Goal: Task Accomplishment & Management: Use online tool/utility

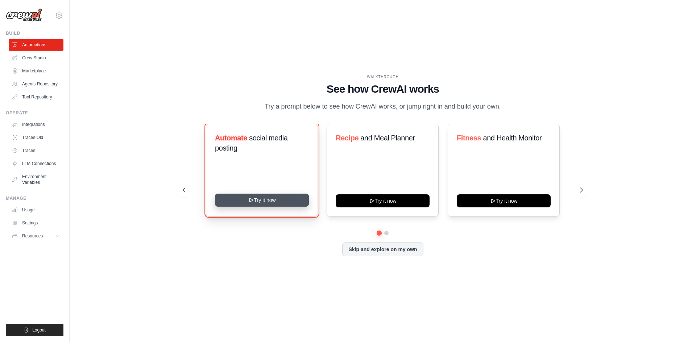
click at [288, 207] on button "Try it now" at bounding box center [262, 200] width 94 height 13
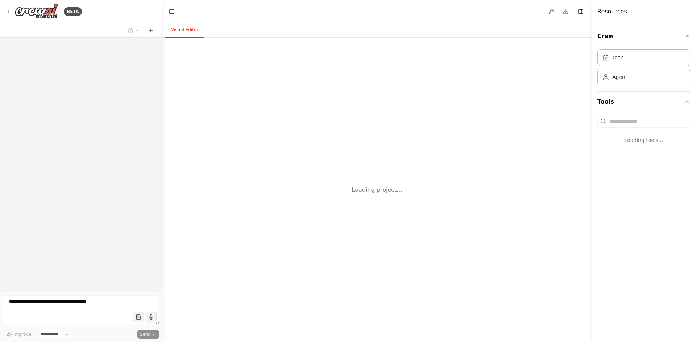
select select "****"
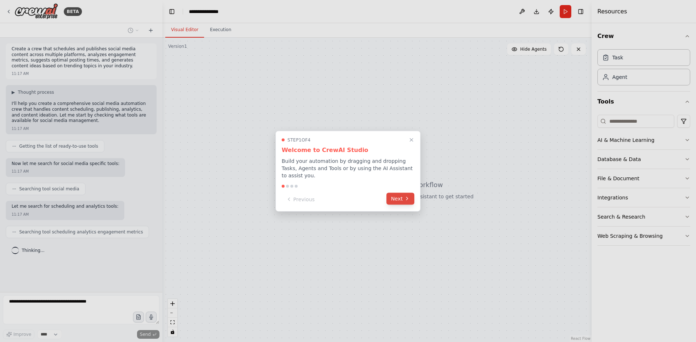
click at [395, 198] on button "Next" at bounding box center [400, 199] width 28 height 12
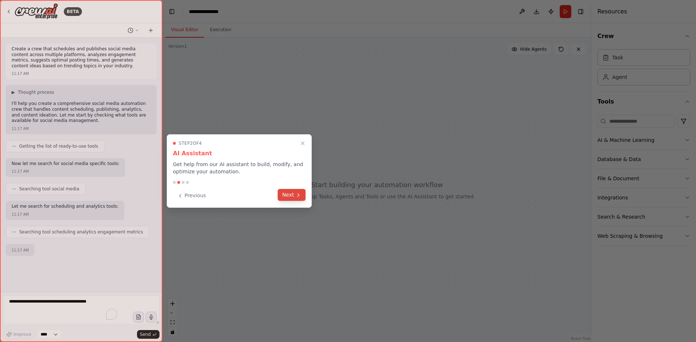
click at [299, 192] on icon at bounding box center [298, 195] width 6 height 6
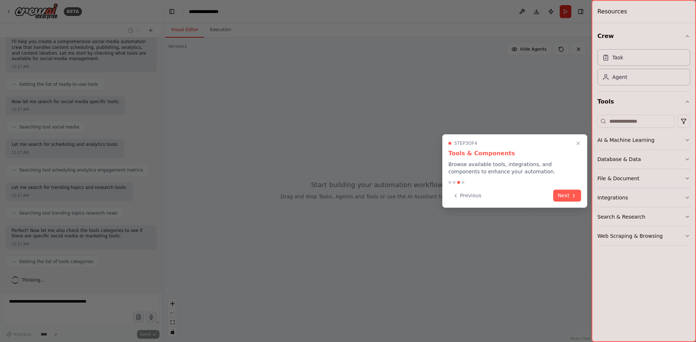
scroll to position [105, 0]
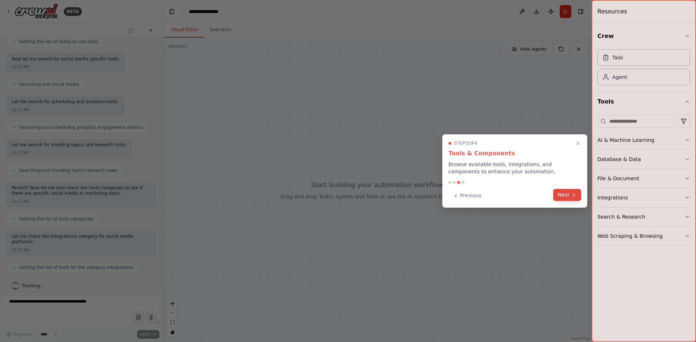
click at [569, 193] on button "Next" at bounding box center [567, 195] width 28 height 12
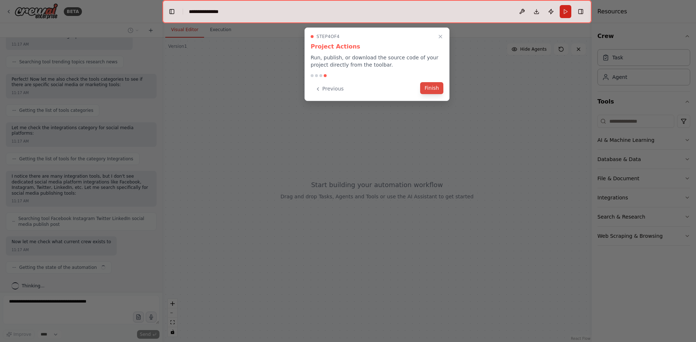
scroll to position [219, 0]
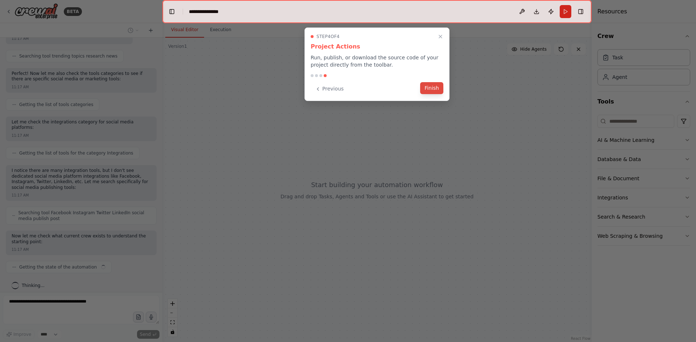
click at [434, 92] on button "Finish" at bounding box center [431, 88] width 23 height 12
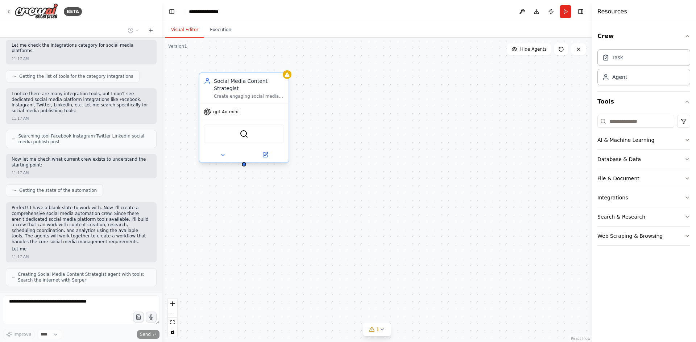
scroll to position [309, 0]
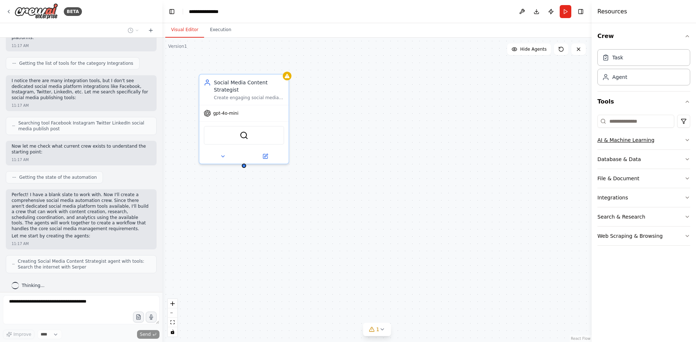
click at [674, 140] on button "AI & Machine Learning" at bounding box center [643, 140] width 93 height 19
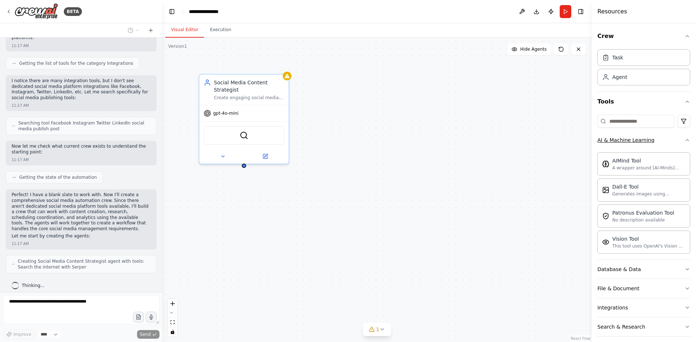
click at [674, 140] on button "AI & Machine Learning" at bounding box center [643, 140] width 93 height 19
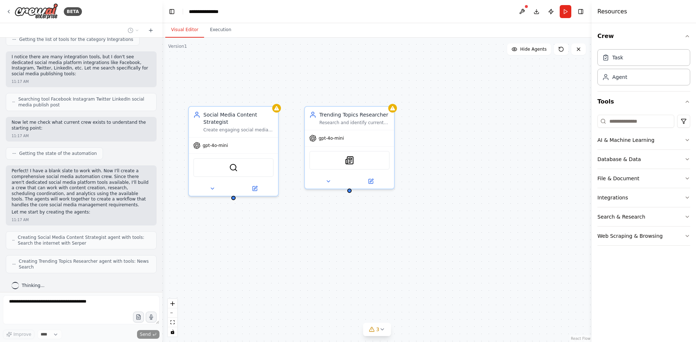
drag, startPoint x: 246, startPoint y: 168, endPoint x: 234, endPoint y: 250, distance: 82.4
click at [234, 250] on div "Social Media Content Strategist Create engaging social media content ideas and …" at bounding box center [376, 190] width 429 height 305
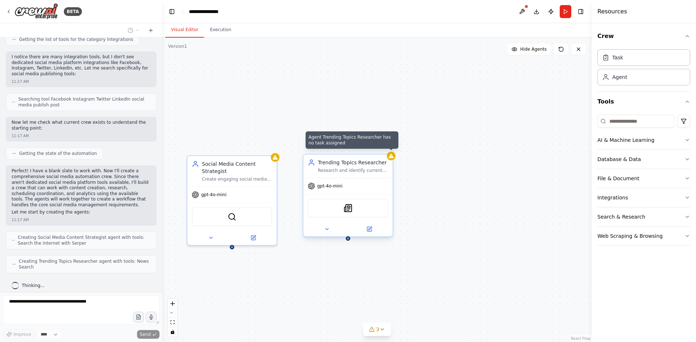
click at [391, 159] on div at bounding box center [391, 156] width 9 height 9
click at [388, 150] on button at bounding box center [386, 147] width 9 height 9
click at [376, 150] on button "Confirm" at bounding box center [367, 147] width 26 height 9
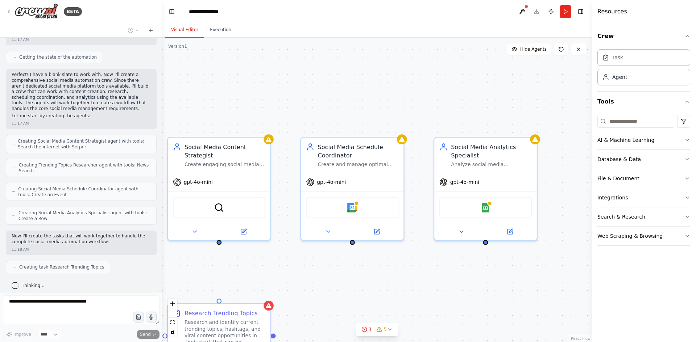
scroll to position [447, 0]
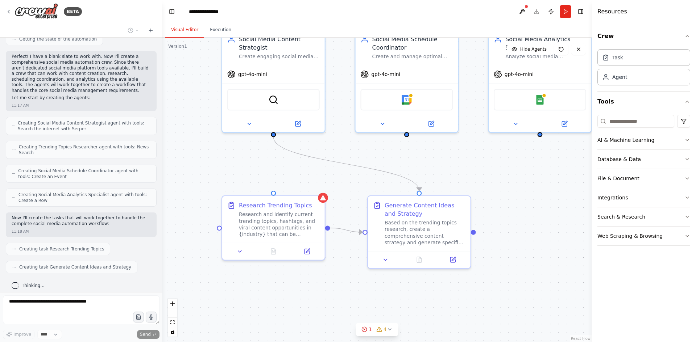
drag, startPoint x: 321, startPoint y: 271, endPoint x: 370, endPoint y: 162, distance: 119.2
click at [370, 162] on div ".deletable-edge-delete-btn { width: 20px; height: 20px; border: 0px solid #ffff…" at bounding box center [376, 190] width 429 height 305
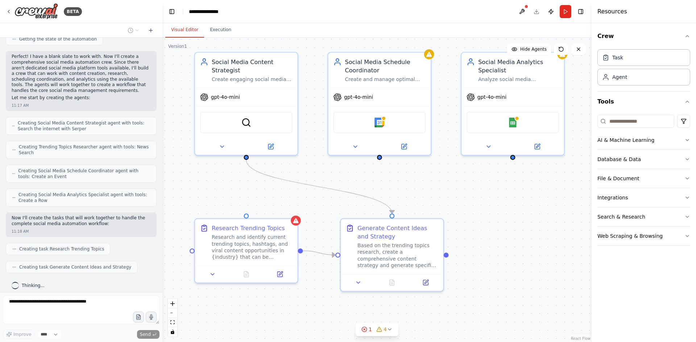
drag, startPoint x: 309, startPoint y: 307, endPoint x: 303, endPoint y: 307, distance: 6.9
click at [308, 321] on div ".deletable-edge-delete-btn { width: 20px; height: 20px; border: 0px solid #ffff…" at bounding box center [376, 190] width 429 height 305
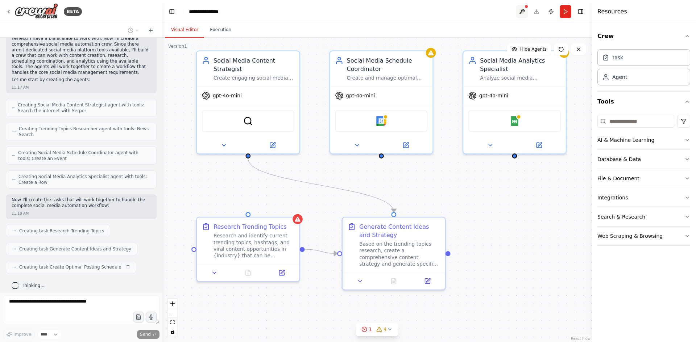
click at [523, 11] on button at bounding box center [522, 11] width 12 height 13
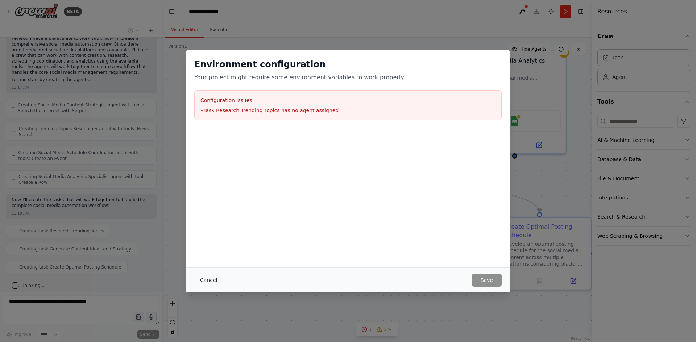
click at [212, 281] on button "Cancel" at bounding box center [208, 280] width 29 height 13
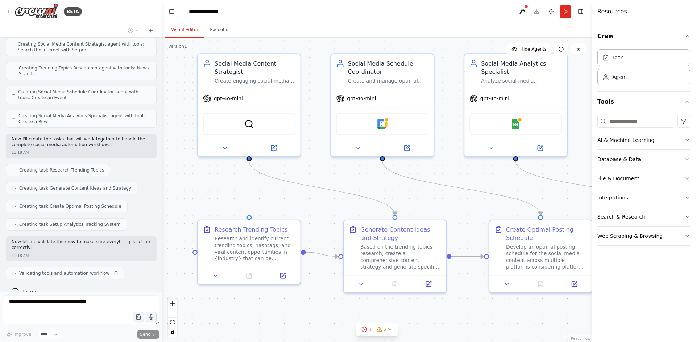
scroll to position [532, 0]
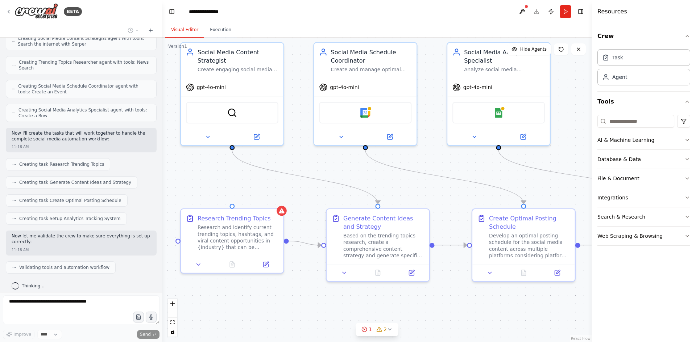
drag, startPoint x: 337, startPoint y: 171, endPoint x: 321, endPoint y: 163, distance: 18.0
click at [321, 163] on div ".deletable-edge-delete-btn { width: 20px; height: 20px; border: 0px solid #ffff…" at bounding box center [376, 190] width 429 height 305
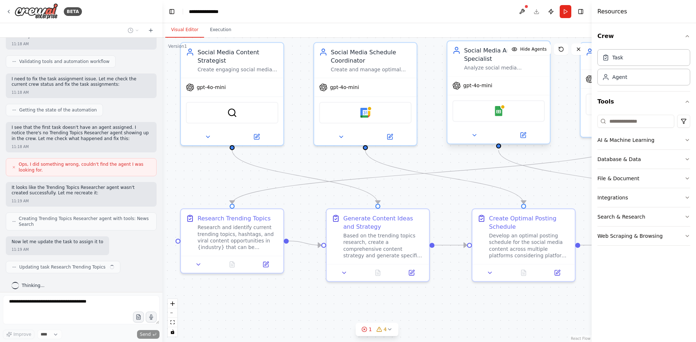
scroll to position [744, 0]
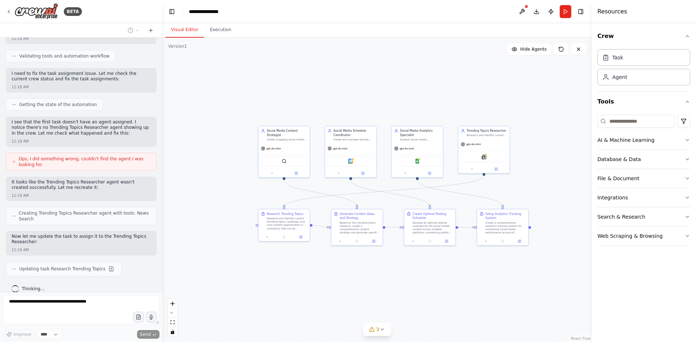
drag, startPoint x: 491, startPoint y: 282, endPoint x: 431, endPoint y: 282, distance: 59.4
click at [431, 282] on div ".deletable-edge-delete-btn { width: 20px; height: 20px; border: 0px solid #ffff…" at bounding box center [376, 190] width 429 height 305
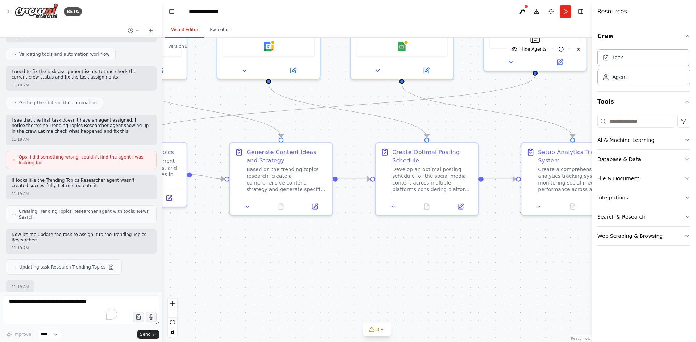
scroll to position [790, 0]
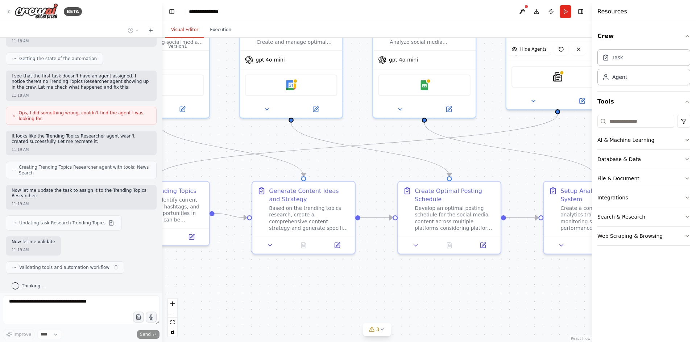
drag, startPoint x: 412, startPoint y: 272, endPoint x: 447, endPoint y: 317, distance: 57.4
click at [445, 320] on div ".deletable-edge-delete-btn { width: 20px; height: 20px; border: 0px solid #ffff…" at bounding box center [376, 190] width 429 height 305
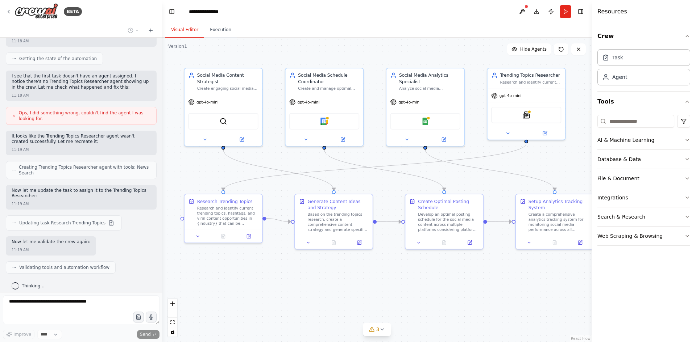
drag, startPoint x: 309, startPoint y: 298, endPoint x: 297, endPoint y: 275, distance: 26.3
click at [297, 275] on div ".deletable-edge-delete-btn { width: 20px; height: 20px; border: 0px solid #ffff…" at bounding box center [376, 190] width 429 height 305
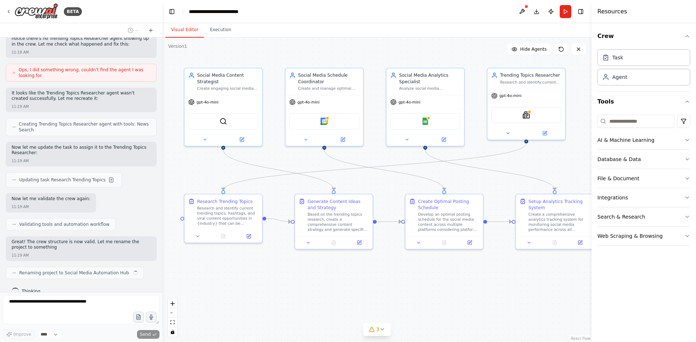
scroll to position [838, 0]
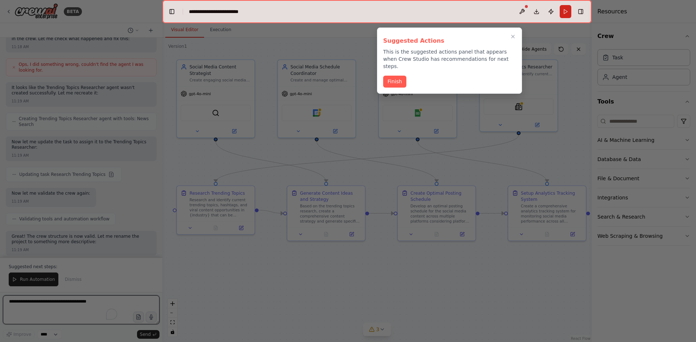
drag, startPoint x: 315, startPoint y: 290, endPoint x: 308, endPoint y: 282, distance: 11.3
click at [308, 282] on div "BETA Create a crew that schedules and publishes social media content across mul…" at bounding box center [348, 171] width 696 height 342
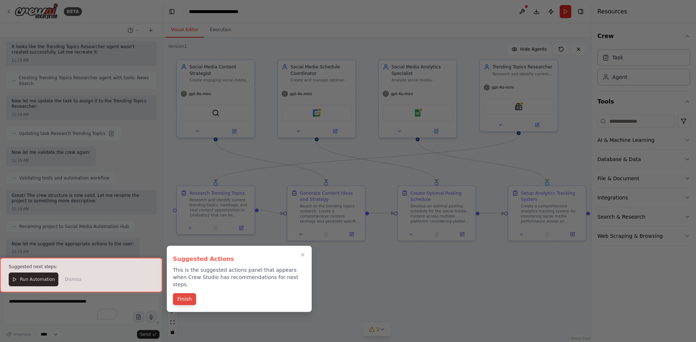
click at [184, 293] on button "Finish" at bounding box center [184, 299] width 23 height 12
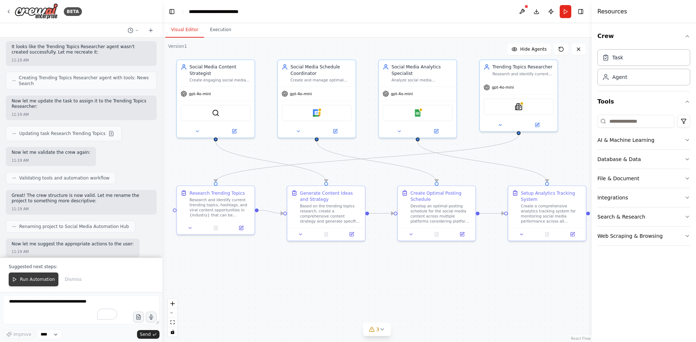
click at [38, 284] on button "Run Automation" at bounding box center [34, 280] width 50 height 14
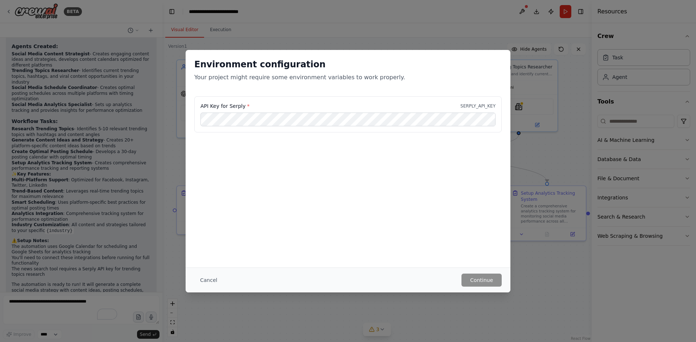
scroll to position [1137, 0]
click at [209, 273] on div "Cancel Continue" at bounding box center [348, 280] width 325 height 25
click at [209, 278] on button "Cancel" at bounding box center [208, 280] width 29 height 13
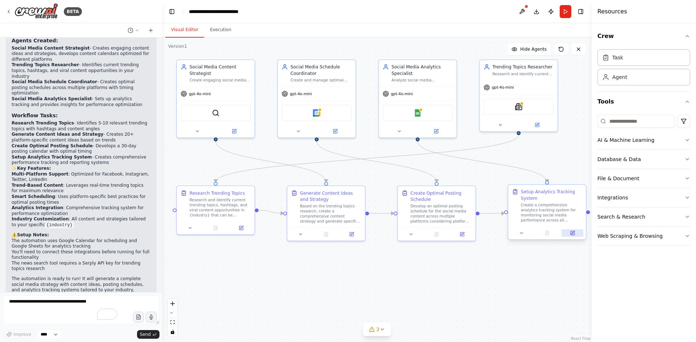
click at [571, 234] on icon at bounding box center [572, 232] width 3 height 3
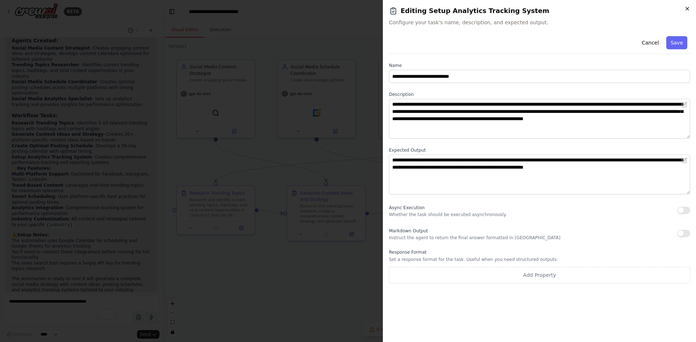
click at [688, 11] on icon "button" at bounding box center [687, 9] width 6 height 6
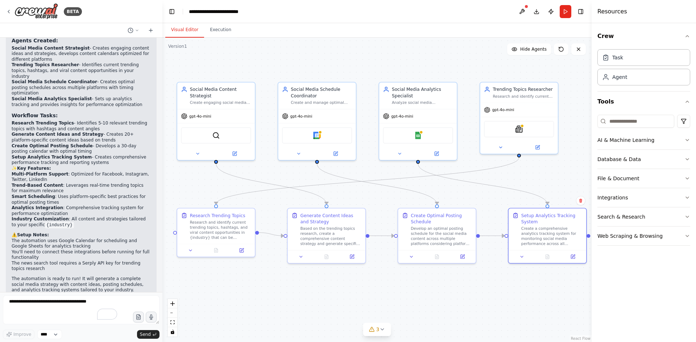
drag, startPoint x: 292, startPoint y: 297, endPoint x: 290, endPoint y: 314, distance: 17.5
click at [292, 320] on div ".deletable-edge-delete-btn { width: 20px; height: 20px; border: 0px solid #ffff…" at bounding box center [376, 190] width 429 height 305
drag, startPoint x: 270, startPoint y: 62, endPoint x: 279, endPoint y: 62, distance: 9.4
click at [273, 62] on div ".deletable-edge-delete-btn { width: 20px; height: 20px; border: 0px solid #ffff…" at bounding box center [376, 190] width 429 height 305
click at [308, 63] on div ".deletable-edge-delete-btn { width: 20px; height: 20px; border: 0px solid #ffff…" at bounding box center [376, 190] width 429 height 305
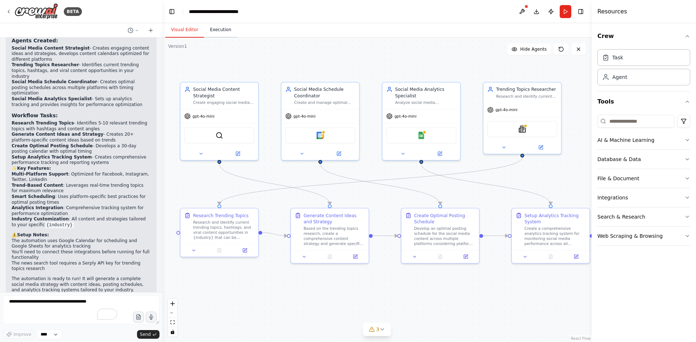
click at [217, 36] on button "Execution" at bounding box center [220, 29] width 33 height 15
click at [184, 27] on button "Visual Editor" at bounding box center [184, 29] width 39 height 15
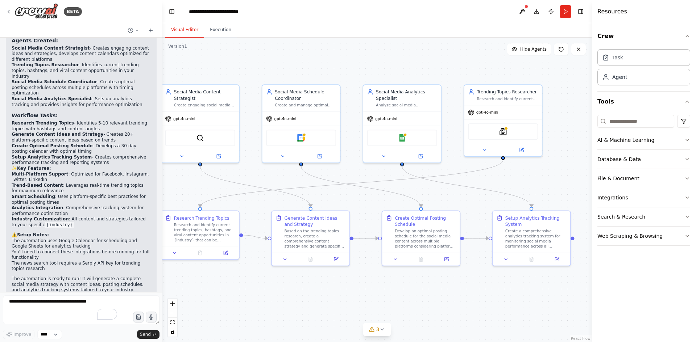
drag, startPoint x: 371, startPoint y: 301, endPoint x: 352, endPoint y: 304, distance: 19.4
click at [352, 304] on div ".deletable-edge-delete-btn { width: 20px; height: 20px; border: 0px solid #ffff…" at bounding box center [376, 190] width 429 height 305
click at [679, 139] on button "AI & Machine Learning" at bounding box center [643, 140] width 93 height 19
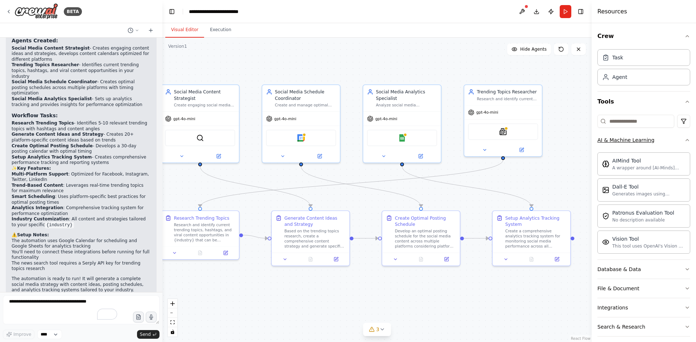
click at [684, 142] on icon "button" at bounding box center [687, 140] width 6 height 6
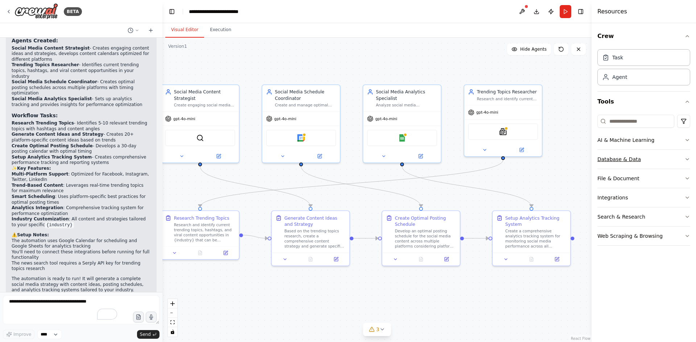
click at [651, 164] on button "Database & Data" at bounding box center [643, 159] width 93 height 19
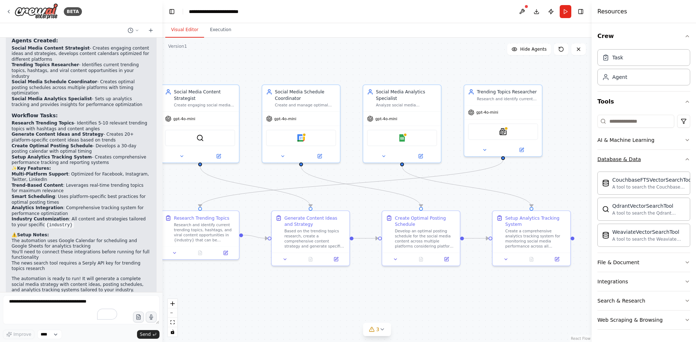
click at [657, 159] on button "Database & Data" at bounding box center [643, 159] width 93 height 19
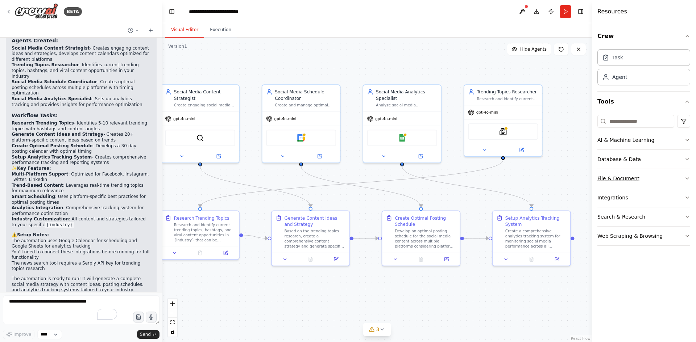
click at [656, 177] on button "File & Document" at bounding box center [643, 178] width 93 height 19
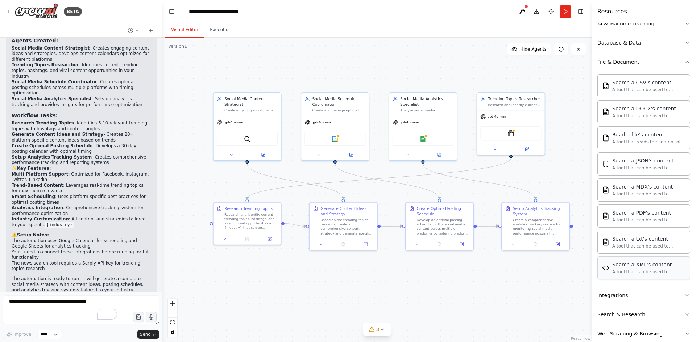
scroll to position [130, 0]
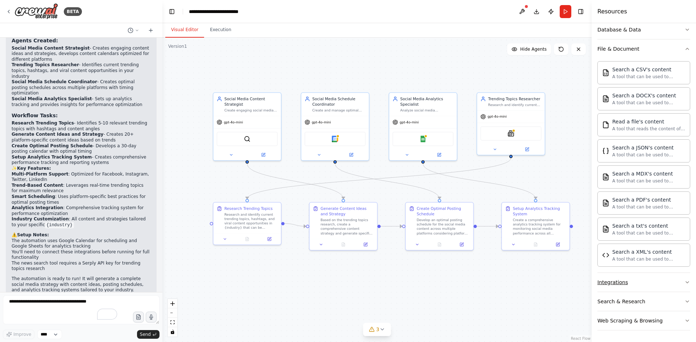
click at [643, 287] on button "Integrations" at bounding box center [643, 282] width 93 height 19
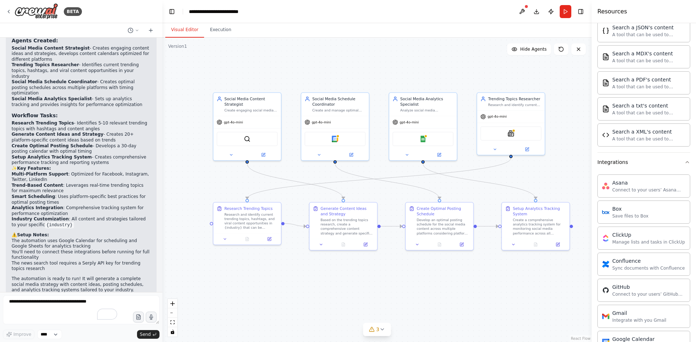
scroll to position [238, 0]
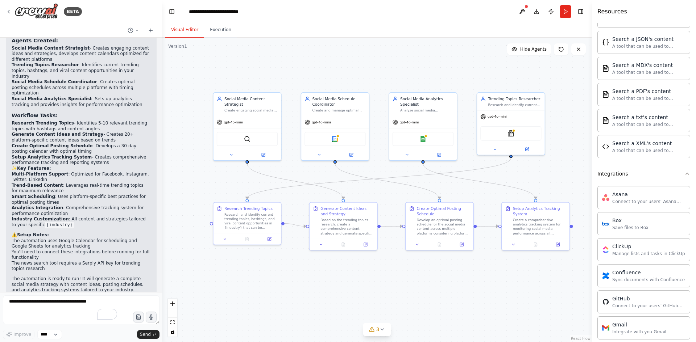
click at [674, 173] on button "Integrations" at bounding box center [643, 173] width 93 height 19
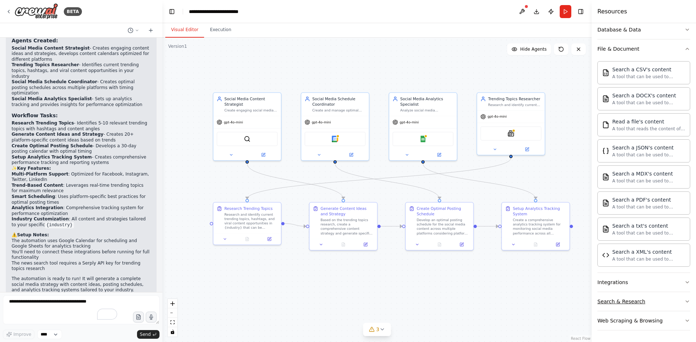
click at [661, 297] on button "Search & Research" at bounding box center [643, 301] width 93 height 19
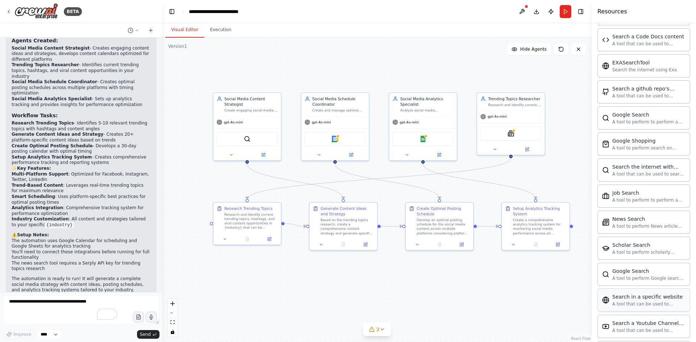
scroll to position [501, 0]
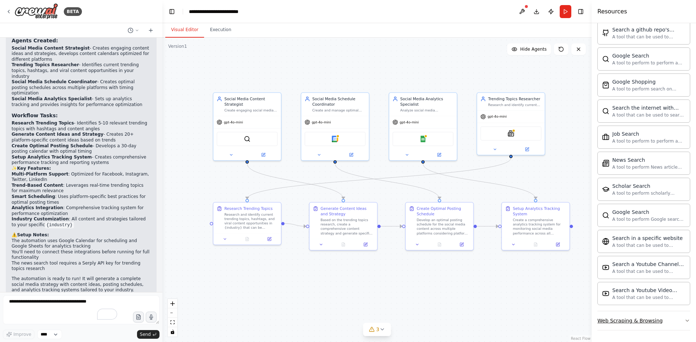
click at [668, 323] on button "Web Scraping & Browsing" at bounding box center [643, 321] width 93 height 19
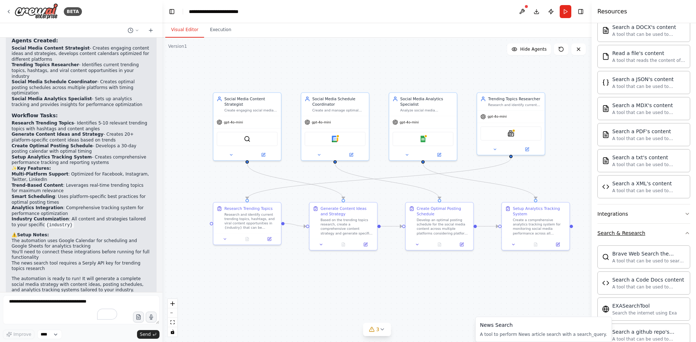
scroll to position [173, 0]
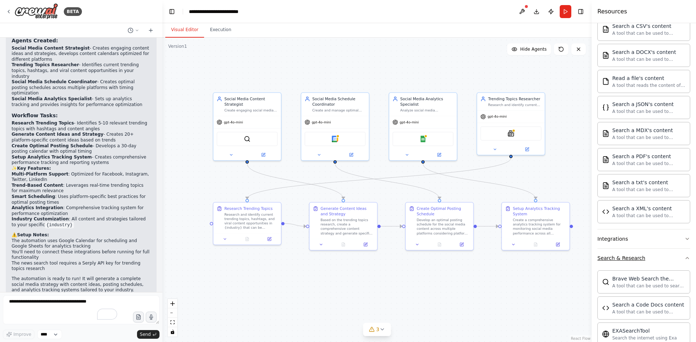
click at [684, 256] on icon "button" at bounding box center [687, 258] width 6 height 6
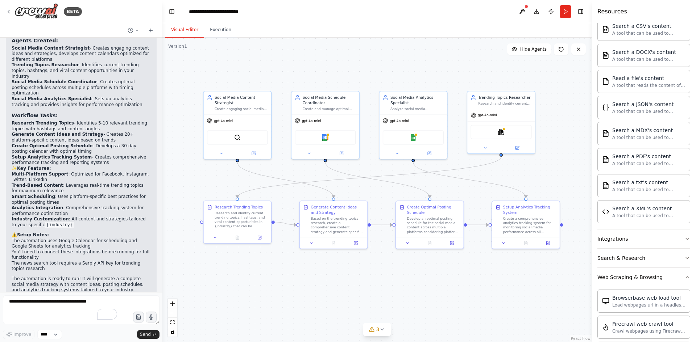
drag, startPoint x: 527, startPoint y: 302, endPoint x: 517, endPoint y: 301, distance: 9.5
click at [517, 301] on div ".deletable-edge-delete-btn { width: 20px; height: 20px; border: 0px solid #ffff…" at bounding box center [376, 190] width 429 height 305
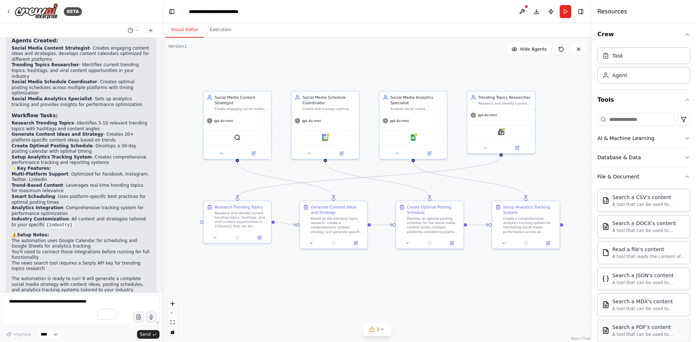
scroll to position [0, 0]
click at [385, 332] on button "3" at bounding box center [377, 329] width 28 height 13
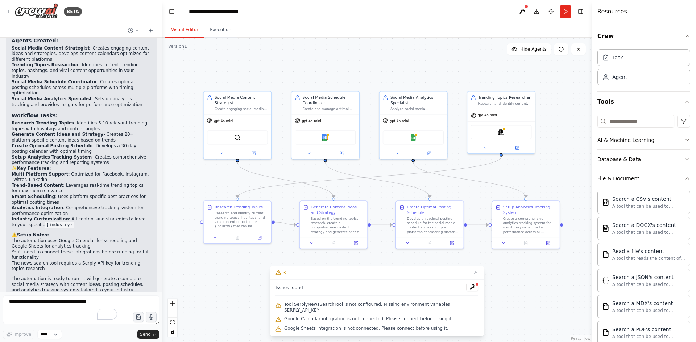
click at [509, 320] on div ".deletable-edge-delete-btn { width: 20px; height: 20px; border: 0px solid #ffff…" at bounding box center [376, 190] width 429 height 305
click at [630, 164] on button "Database & Data" at bounding box center [643, 159] width 93 height 19
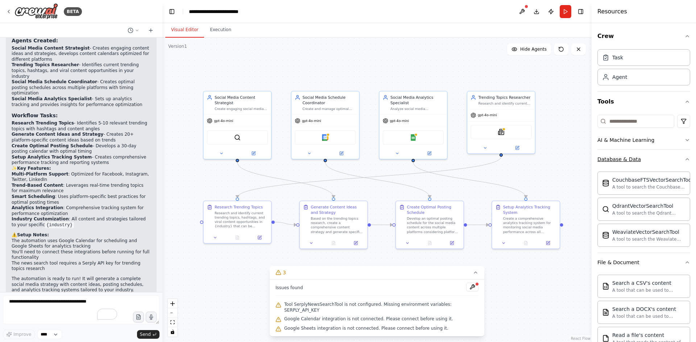
click at [630, 164] on button "Database & Data" at bounding box center [643, 159] width 93 height 19
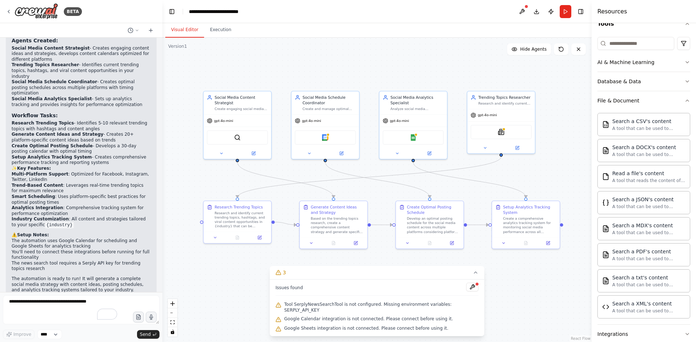
scroll to position [217, 0]
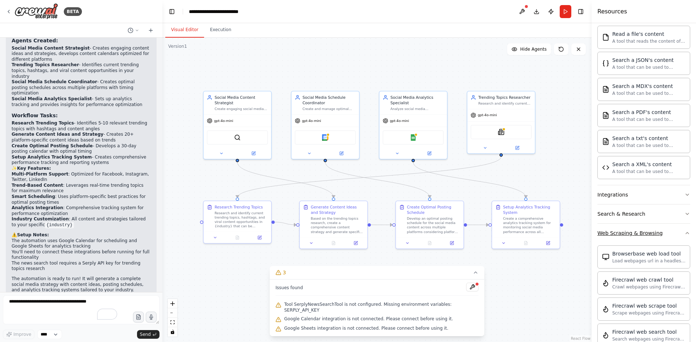
click at [665, 232] on button "Web Scraping & Browsing" at bounding box center [643, 233] width 93 height 19
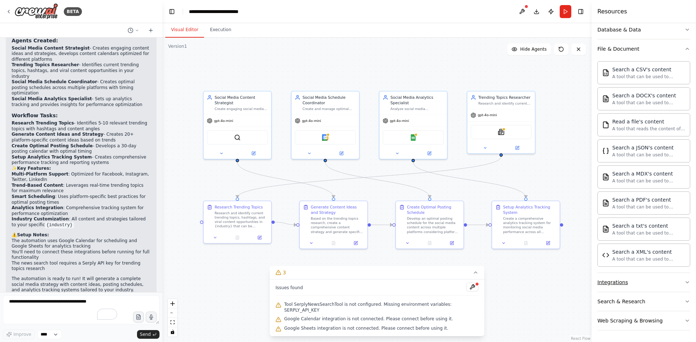
click at [654, 280] on button "Integrations" at bounding box center [643, 282] width 93 height 19
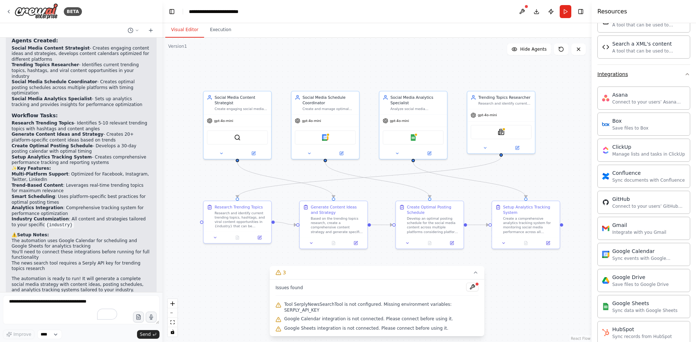
scroll to position [383, 0]
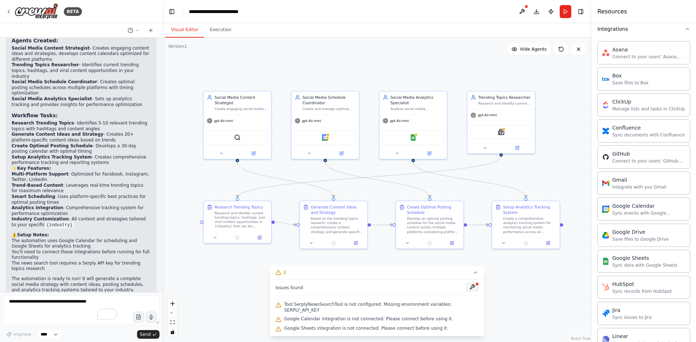
click at [466, 292] on button at bounding box center [472, 287] width 12 height 9
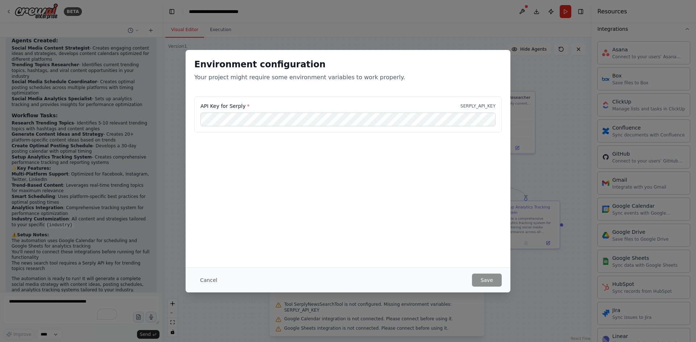
drag, startPoint x: 287, startPoint y: 184, endPoint x: 291, endPoint y: 184, distance: 4.0
click at [288, 184] on div "Environment configuration Your project might require some environment variables…" at bounding box center [348, 159] width 325 height 218
click at [537, 167] on div "Environment configuration Your project might require some environment variables…" at bounding box center [348, 171] width 696 height 342
click at [205, 278] on button "Cancel" at bounding box center [208, 280] width 29 height 13
click at [205, 278] on div ".deletable-edge-delete-btn { width: 20px; height: 20px; border: 0px solid #ffff…" at bounding box center [376, 190] width 429 height 305
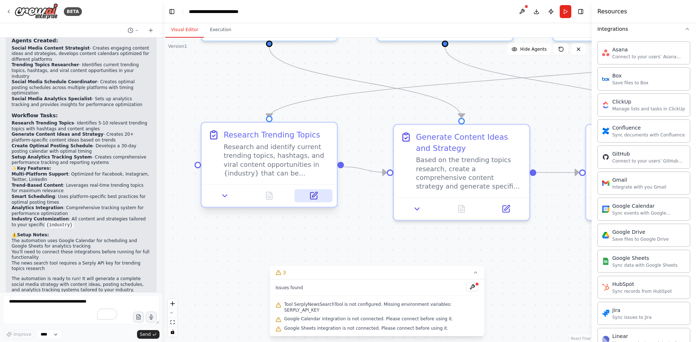
click at [310, 196] on icon at bounding box center [313, 196] width 7 height 7
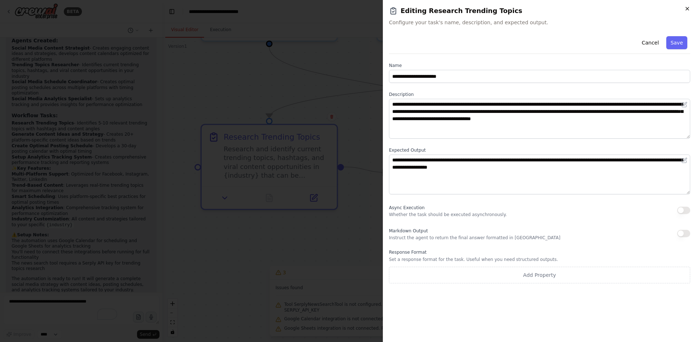
click at [689, 7] on icon "button" at bounding box center [687, 9] width 6 height 6
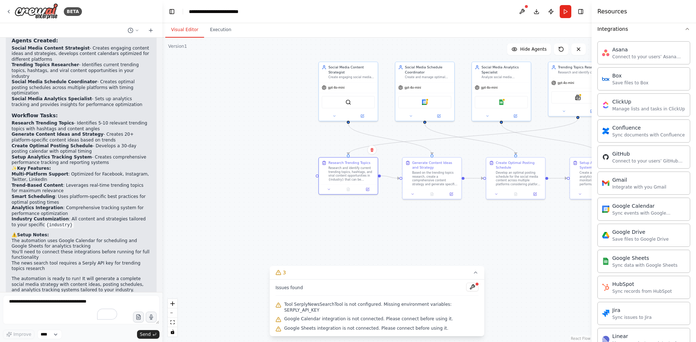
drag, startPoint x: 266, startPoint y: 132, endPoint x: 213, endPoint y: 177, distance: 69.6
click at [215, 176] on div ".deletable-edge-delete-btn { width: 20px; height: 20px; border: 0px solid #ffff…" at bounding box center [376, 190] width 429 height 305
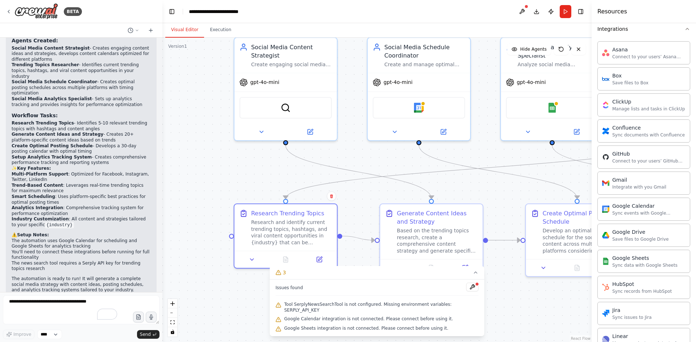
drag, startPoint x: 227, startPoint y: 172, endPoint x: 162, endPoint y: 153, distance: 68.3
click at [162, 153] on div "BETA Create a crew that schedules and publishes social media content across mul…" at bounding box center [348, 171] width 696 height 342
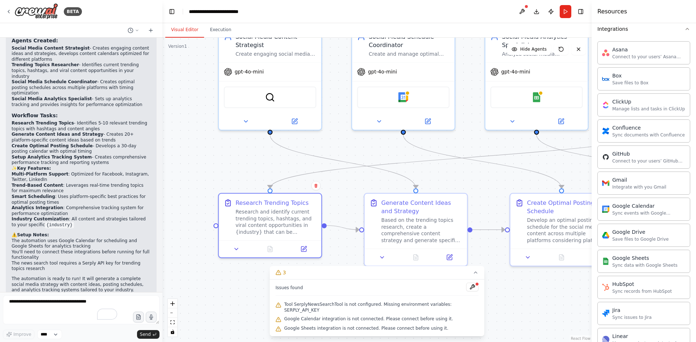
drag, startPoint x: 182, startPoint y: 167, endPoint x: 120, endPoint y: 139, distance: 68.3
click at [120, 139] on div "BETA Create a crew that schedules and publishes social media content across mul…" at bounding box center [348, 171] width 696 height 342
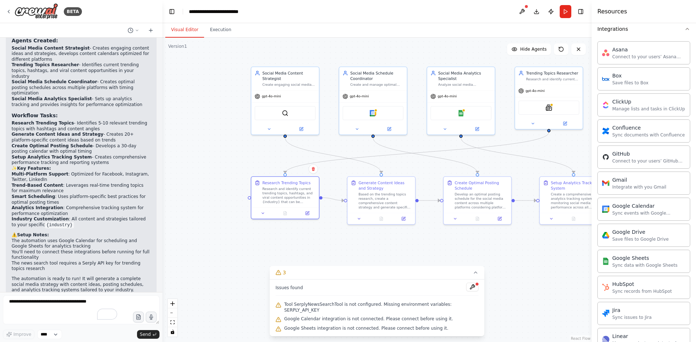
drag, startPoint x: 214, startPoint y: 121, endPoint x: 214, endPoint y: 170, distance: 48.6
click at [214, 170] on div ".deletable-edge-delete-btn { width: 20px; height: 20px; border: 0px solid #ffff…" at bounding box center [376, 190] width 429 height 305
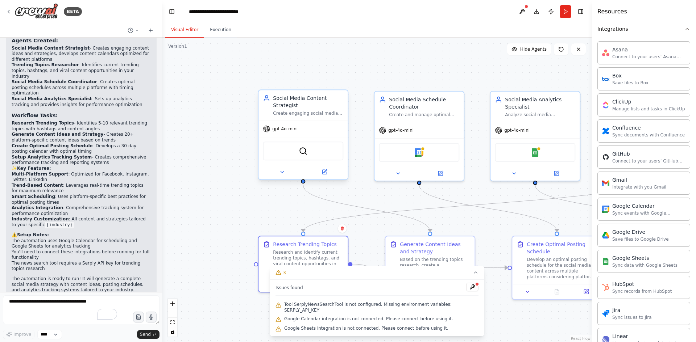
click at [286, 101] on div "Social Media Content Strategist" at bounding box center [308, 102] width 70 height 14
click at [283, 171] on icon at bounding box center [282, 172] width 6 height 6
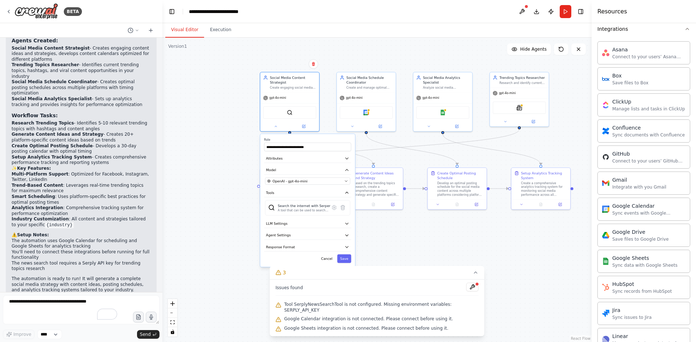
drag, startPoint x: 233, startPoint y: 214, endPoint x: 234, endPoint y: 155, distance: 58.7
click at [226, 157] on div ".deletable-edge-delete-btn { width: 20px; height: 20px; border: 0px solid #ffff…" at bounding box center [376, 190] width 429 height 305
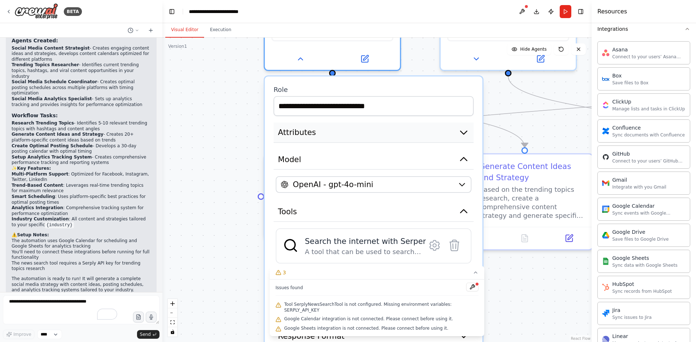
click at [314, 133] on button "Attributes" at bounding box center [374, 133] width 200 height 20
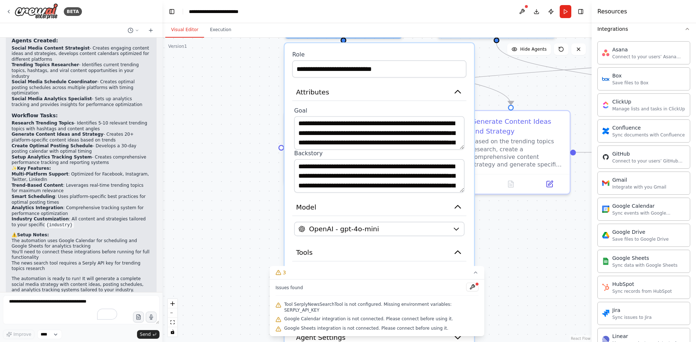
drag, startPoint x: 241, startPoint y: 227, endPoint x: 238, endPoint y: 132, distance: 95.3
click at [239, 133] on div ".deletable-edge-delete-btn { width: 20px; height: 20px; border: 0px solid #ffff…" at bounding box center [376, 190] width 429 height 305
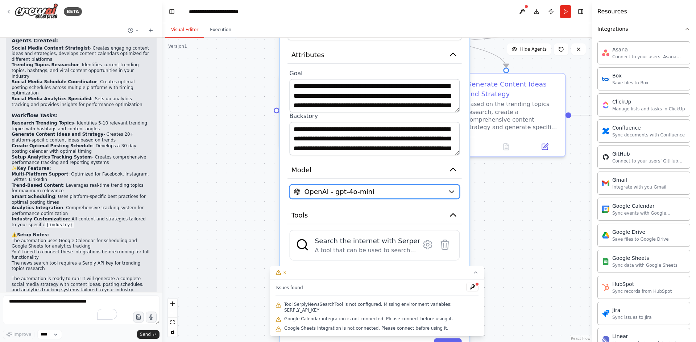
click at [372, 193] on div "OpenAI - gpt-4o-mini" at bounding box center [368, 191] width 150 height 9
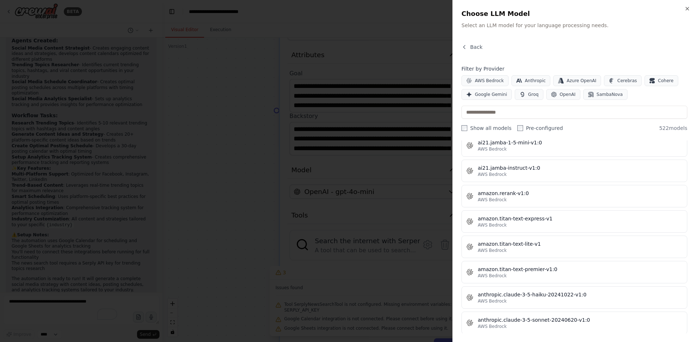
scroll to position [435, 0]
click at [686, 8] on icon "button" at bounding box center [687, 9] width 6 height 6
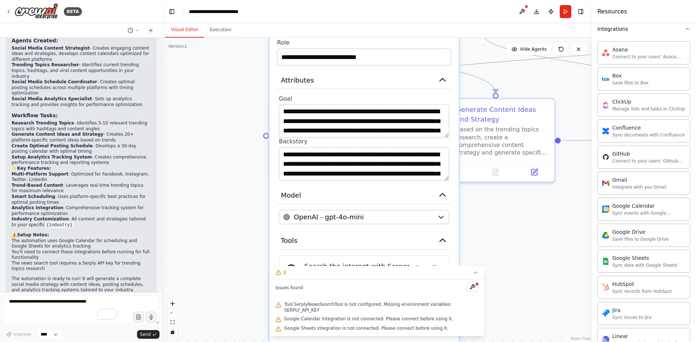
drag, startPoint x: 221, startPoint y: 218, endPoint x: 208, endPoint y: 307, distance: 90.4
click at [208, 307] on div ".deletable-edge-delete-btn { width: 20px; height: 20px; border: 0px solid #ffff…" at bounding box center [376, 190] width 429 height 305
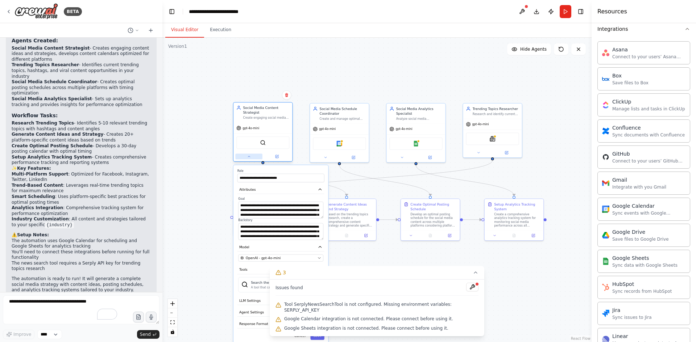
click at [251, 156] on button at bounding box center [248, 157] width 27 height 6
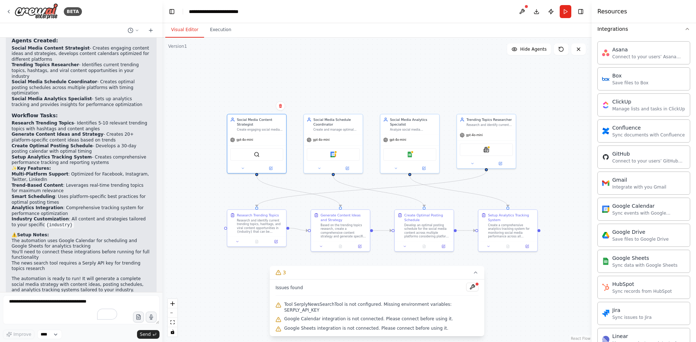
drag, startPoint x: 210, startPoint y: 182, endPoint x: 200, endPoint y: 199, distance: 19.8
click at [203, 195] on div ".deletable-edge-delete-btn { width: 20px; height: 20px; border: 0px solid #ffff…" at bounding box center [376, 190] width 429 height 305
click at [200, 199] on div ".deletable-edge-delete-btn { width: 20px; height: 20px; border: 0px solid #ffff…" at bounding box center [376, 190] width 429 height 305
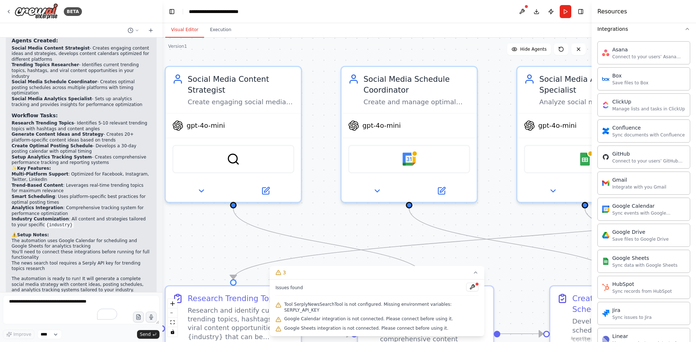
drag, startPoint x: 237, startPoint y: 180, endPoint x: 205, endPoint y: 215, distance: 46.7
click at [203, 217] on div ".deletable-edge-delete-btn { width: 20px; height: 20px; border: 0px solid #ffff…" at bounding box center [376, 190] width 429 height 305
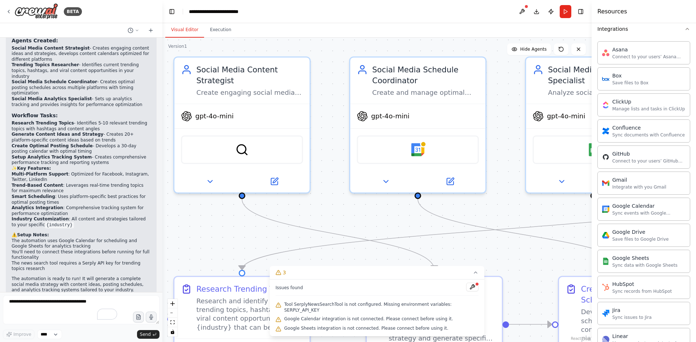
drag, startPoint x: 205, startPoint y: 215, endPoint x: 222, endPoint y: 198, distance: 23.6
click at [219, 203] on div ".deletable-edge-delete-btn { width: 20px; height: 20px; border: 0px solid #ffff…" at bounding box center [376, 190] width 429 height 305
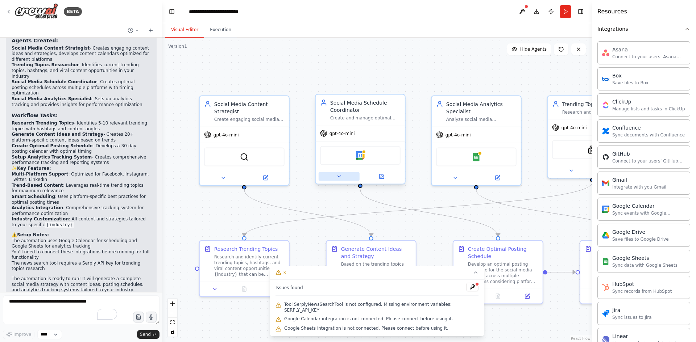
click at [344, 179] on button at bounding box center [338, 176] width 41 height 9
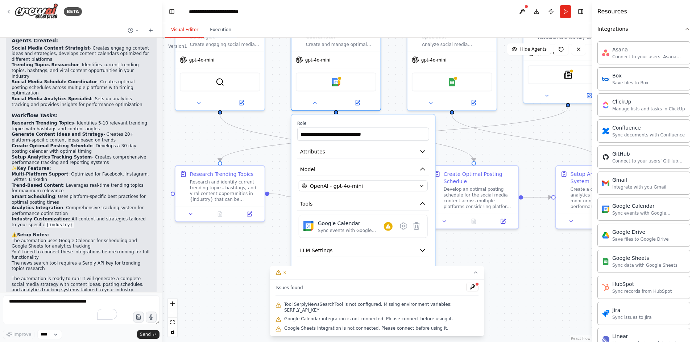
drag, startPoint x: 224, startPoint y: 218, endPoint x: 196, endPoint y: 131, distance: 91.3
click at [196, 131] on div ".deletable-edge-delete-btn { width: 20px; height: 20px; border: 0px solid #ffff…" at bounding box center [376, 190] width 429 height 305
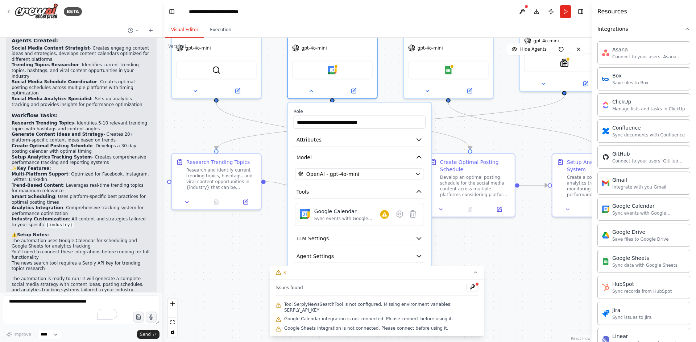
click at [218, 264] on div ".deletable-edge-delete-btn { width: 20px; height: 20px; border: 0px solid #ffff…" at bounding box center [376, 190] width 429 height 305
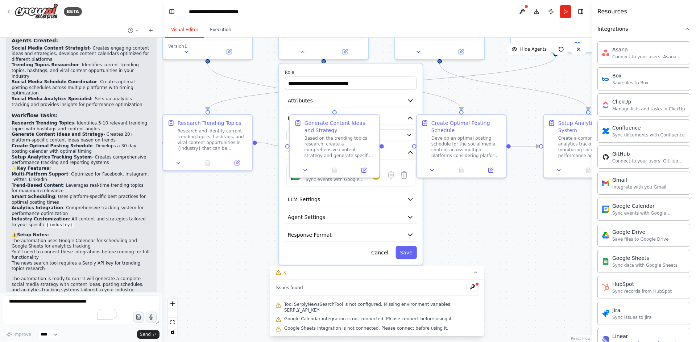
drag, startPoint x: 218, startPoint y: 257, endPoint x: 210, endPoint y: 222, distance: 35.6
click at [209, 222] on div ".deletable-edge-delete-btn { width: 20px; height: 20px; border: 0px solid #ffff…" at bounding box center [376, 190] width 429 height 305
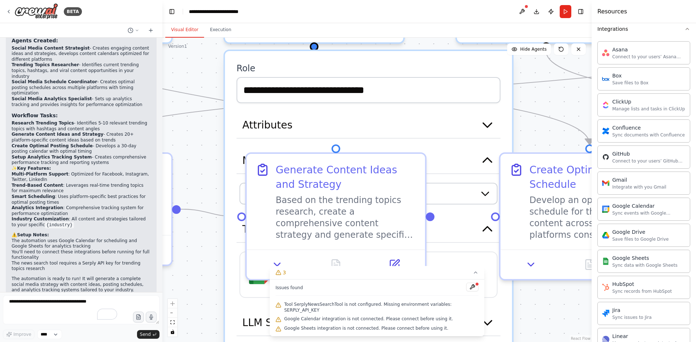
drag, startPoint x: 208, startPoint y: 302, endPoint x: 169, endPoint y: 351, distance: 62.6
click at [169, 342] on html "BETA Create a crew that schedules and publishes social media content across mul…" at bounding box center [348, 171] width 696 height 342
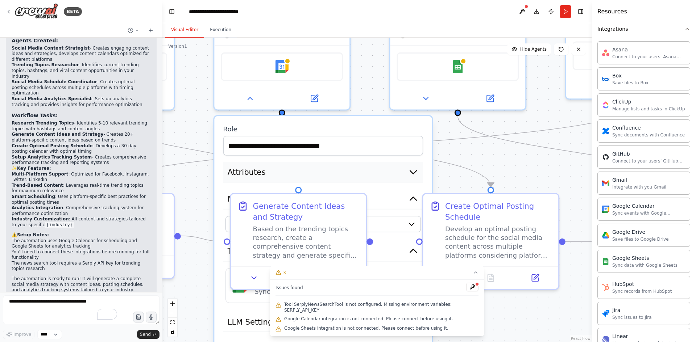
click at [253, 174] on span "Attributes" at bounding box center [247, 172] width 38 height 11
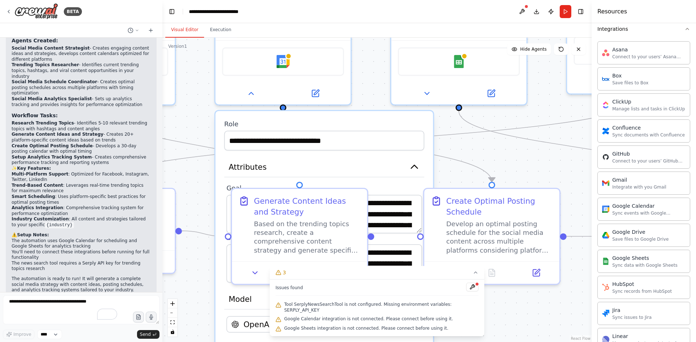
drag, startPoint x: 513, startPoint y: 312, endPoint x: 539, endPoint y: 264, distance: 54.7
click at [547, 272] on div ".deletable-edge-delete-btn { width: 20px; height: 20px; border: 0px solid #ffff…" at bounding box center [376, 190] width 429 height 305
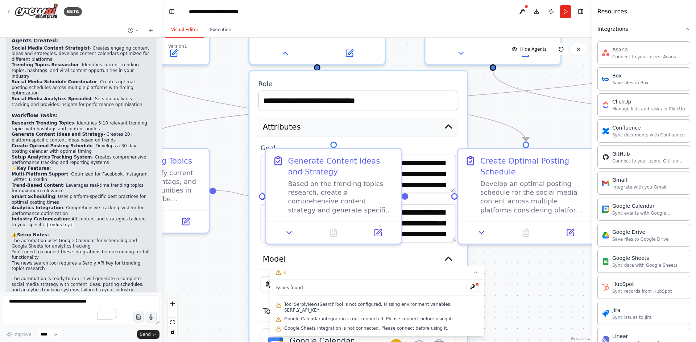
click at [384, 136] on button "Attributes" at bounding box center [358, 127] width 200 height 20
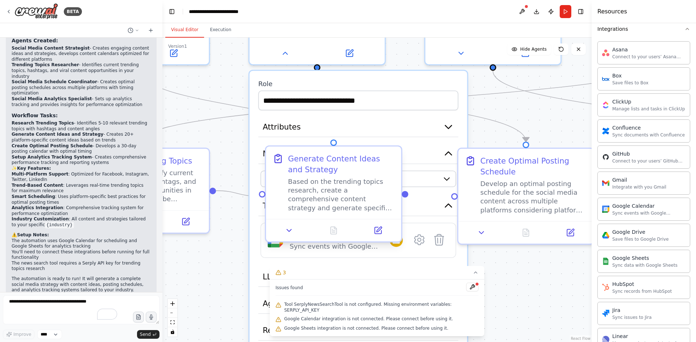
click at [286, 238] on div at bounding box center [333, 230] width 135 height 22
click at [289, 234] on icon at bounding box center [289, 230] width 9 height 9
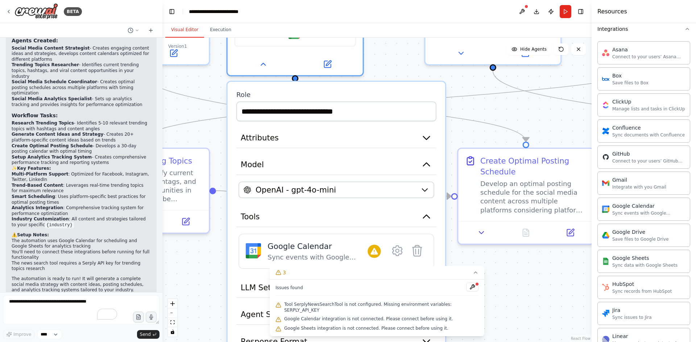
drag, startPoint x: 423, startPoint y: 82, endPoint x: 403, endPoint y: 96, distance: 24.5
click at [403, 96] on label "Role" at bounding box center [336, 95] width 200 height 9
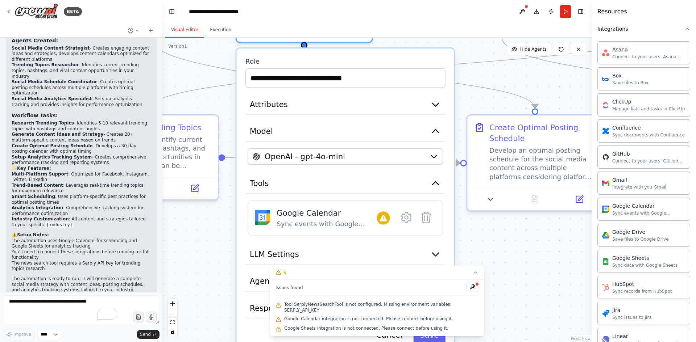
drag, startPoint x: 204, startPoint y: 282, endPoint x: 211, endPoint y: 268, distance: 15.1
click at [211, 268] on div ".deletable-edge-delete-btn { width: 20px; height: 20px; border: 0px solid #ffff…" at bounding box center [376, 190] width 429 height 305
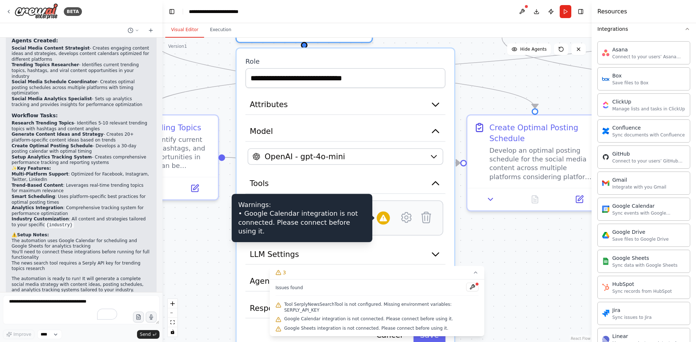
click at [384, 222] on icon at bounding box center [383, 218] width 9 height 9
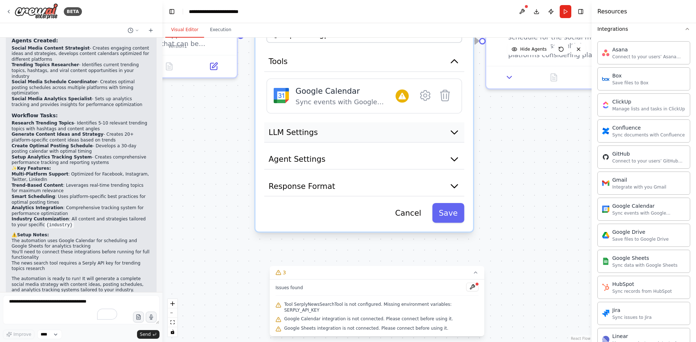
drag, startPoint x: 199, startPoint y: 274, endPoint x: 286, endPoint y: 119, distance: 178.3
click at [222, 144] on div ".deletable-edge-delete-btn { width: 20px; height: 20px; border: 0px solid #ffff…" at bounding box center [376, 190] width 429 height 305
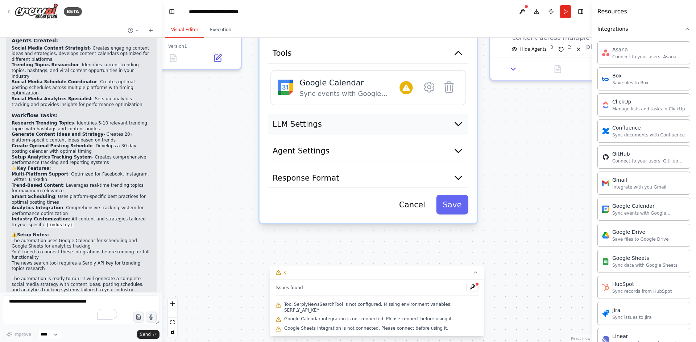
click at [296, 130] on button "LLM Settings" at bounding box center [368, 124] width 200 height 20
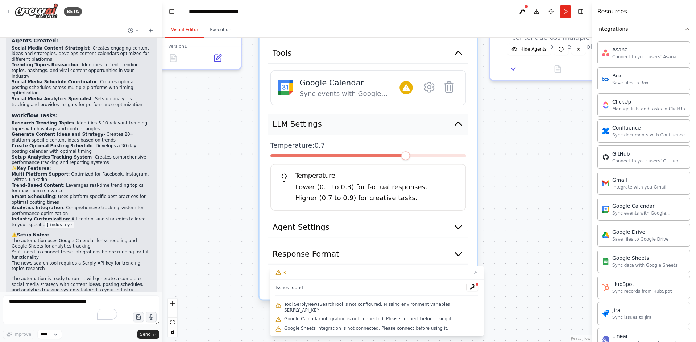
click at [322, 131] on button "LLM Settings" at bounding box center [368, 124] width 200 height 20
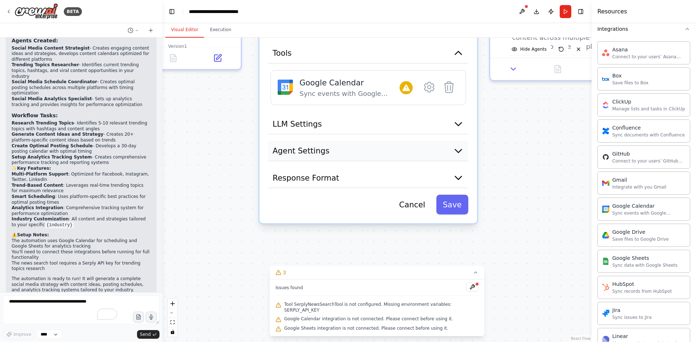
click at [328, 149] on button "Agent Settings" at bounding box center [368, 151] width 200 height 20
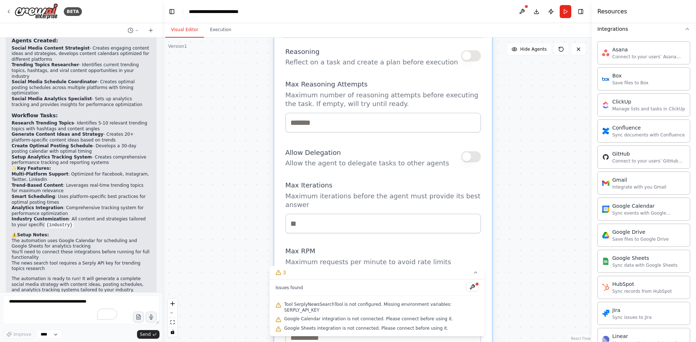
drag, startPoint x: 199, startPoint y: 216, endPoint x: 223, endPoint y: 136, distance: 83.2
click at [222, 133] on div ".deletable-edge-delete-btn { width: 20px; height: 20px; border: 0px solid #ffff…" at bounding box center [376, 190] width 429 height 305
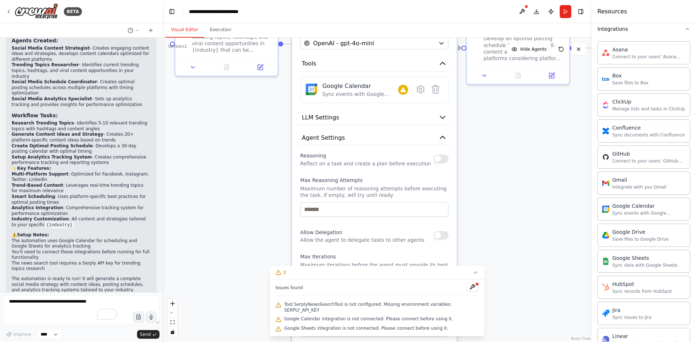
drag, startPoint x: 238, startPoint y: 209, endPoint x: 252, endPoint y: 268, distance: 60.4
click at [252, 269] on div ".deletable-edge-delete-btn { width: 20px; height: 20px; border: 0px solid #ffff…" at bounding box center [376, 190] width 429 height 305
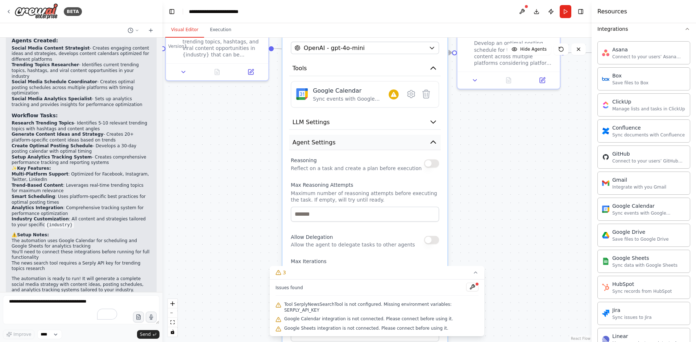
click at [367, 147] on button "Agent Settings" at bounding box center [364, 143] width 151 height 16
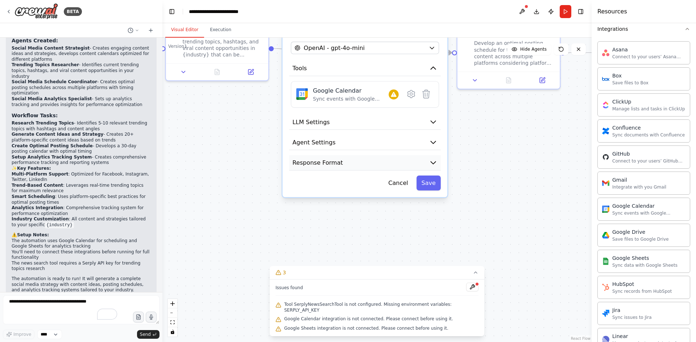
click at [358, 159] on button "Response Format" at bounding box center [364, 163] width 151 height 16
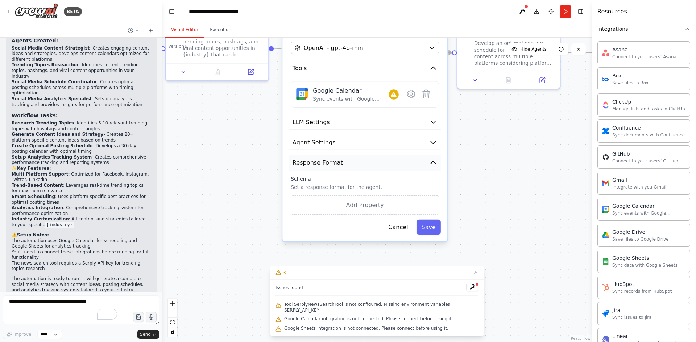
click at [318, 159] on span "Response Format" at bounding box center [317, 163] width 50 height 8
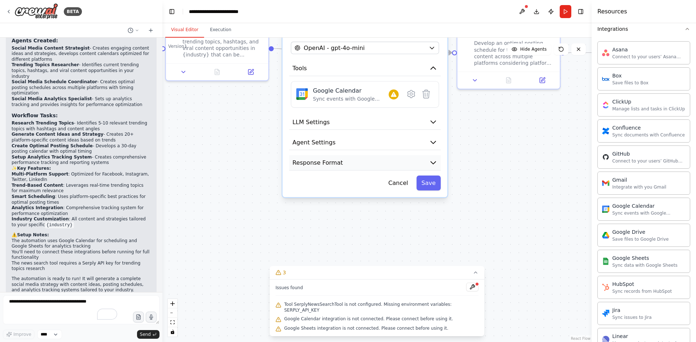
click at [318, 159] on span "Response Format" at bounding box center [317, 163] width 50 height 8
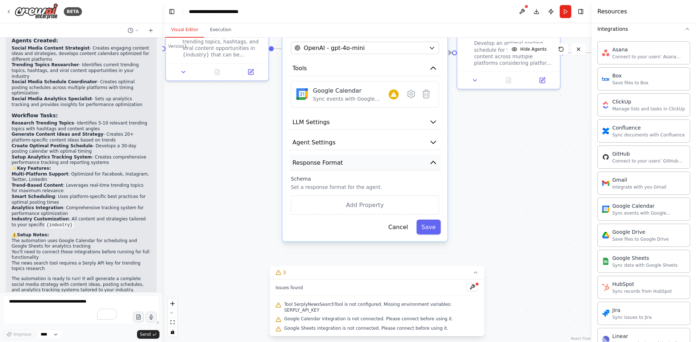
click at [319, 159] on span "Response Format" at bounding box center [317, 163] width 50 height 8
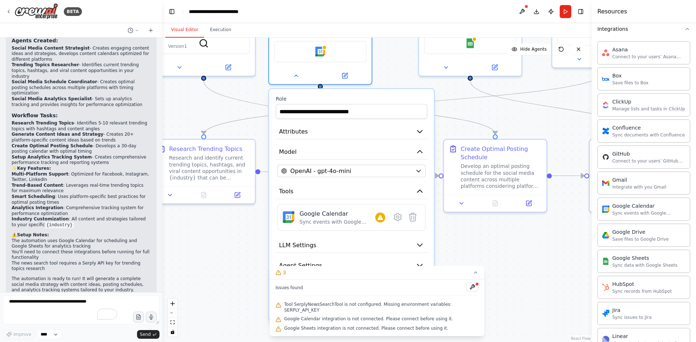
drag, startPoint x: 232, startPoint y: 213, endPoint x: 227, endPoint y: 297, distance: 83.9
click at [227, 299] on div ".deletable-edge-delete-btn { width: 20px; height: 20px; border: 0px solid #ffff…" at bounding box center [376, 190] width 429 height 305
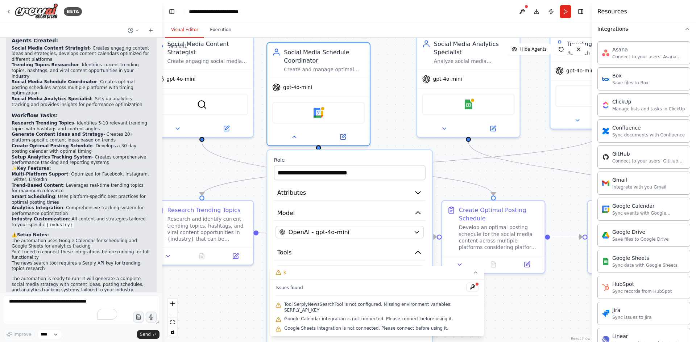
drag, startPoint x: 221, startPoint y: 289, endPoint x: 223, endPoint y: 349, distance: 59.1
click at [223, 342] on html "BETA Create a crew that schedules and publishes social media content across mul…" at bounding box center [348, 171] width 696 height 342
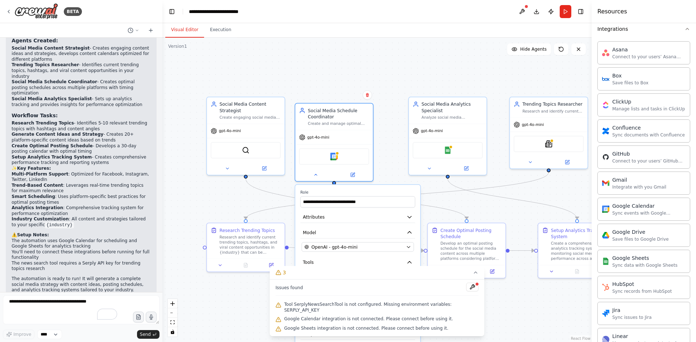
drag, startPoint x: 201, startPoint y: 316, endPoint x: 245, endPoint y: 312, distance: 44.1
click at [245, 312] on div ".deletable-edge-delete-btn { width: 20px; height: 20px; border: 0px solid #ffff…" at bounding box center [376, 190] width 429 height 305
drag, startPoint x: 338, startPoint y: 111, endPoint x: 342, endPoint y: 97, distance: 13.7
click at [339, 106] on div "Social Media Schedule Coordinator" at bounding box center [341, 112] width 61 height 13
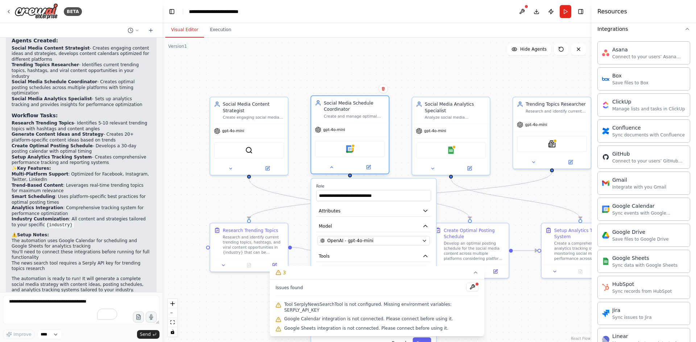
drag, startPoint x: 342, startPoint y: 97, endPoint x: 357, endPoint y: 99, distance: 14.5
click at [357, 99] on div "Social Media Schedule Coordinator Create and manage optimal posting schedules a…" at bounding box center [350, 109] width 78 height 26
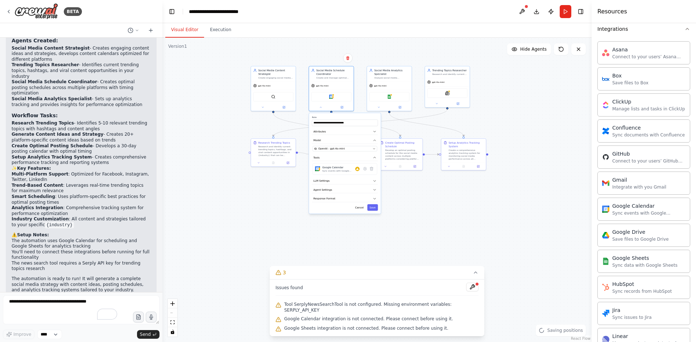
drag, startPoint x: 257, startPoint y: 228, endPoint x: 221, endPoint y: 150, distance: 85.5
click at [220, 147] on div ".deletable-edge-delete-btn { width: 20px; height: 20px; border: 0px solid #ffff…" at bounding box center [376, 190] width 429 height 305
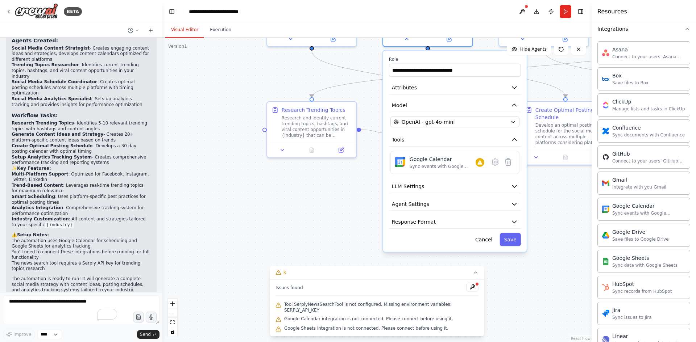
drag, startPoint x: 334, startPoint y: 222, endPoint x: 276, endPoint y: 218, distance: 57.7
click at [268, 218] on div ".deletable-edge-delete-btn { width: 20px; height: 20px; border: 0px solid #ffff…" at bounding box center [376, 190] width 429 height 305
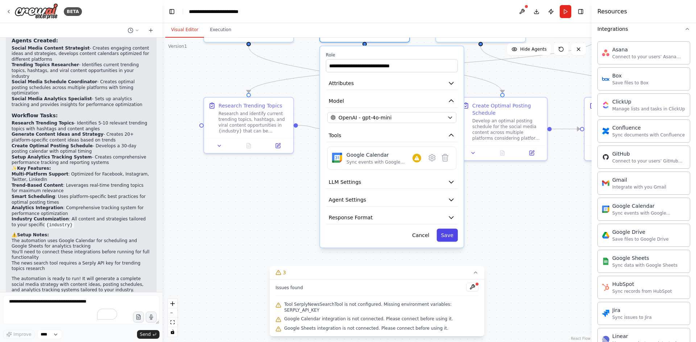
click at [453, 236] on button "Save" at bounding box center [446, 235] width 21 height 13
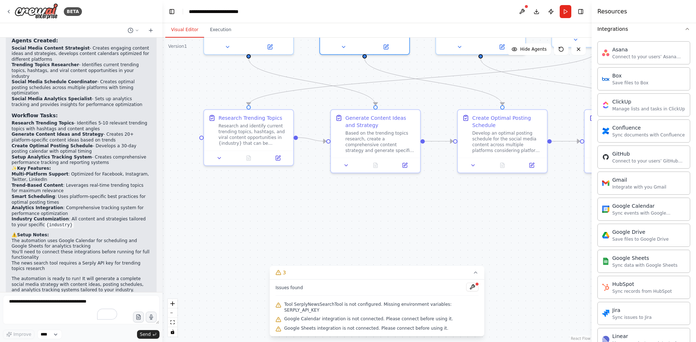
drag, startPoint x: 410, startPoint y: 229, endPoint x: 398, endPoint y: 288, distance: 60.3
click at [406, 294] on div "Version 1 Show Tools Hide Agents .deletable-edge-delete-btn { width: 20px; heig…" at bounding box center [376, 190] width 429 height 305
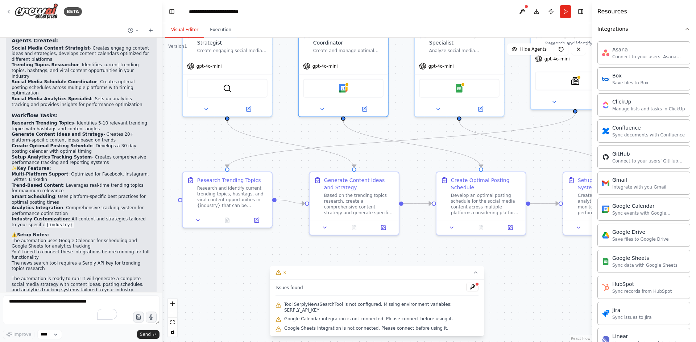
drag, startPoint x: 285, startPoint y: 247, endPoint x: 279, endPoint y: 247, distance: 6.5
click at [279, 253] on div ".deletable-edge-delete-btn { width: 20px; height: 20px; border: 0px solid #ffff…" at bounding box center [376, 190] width 429 height 305
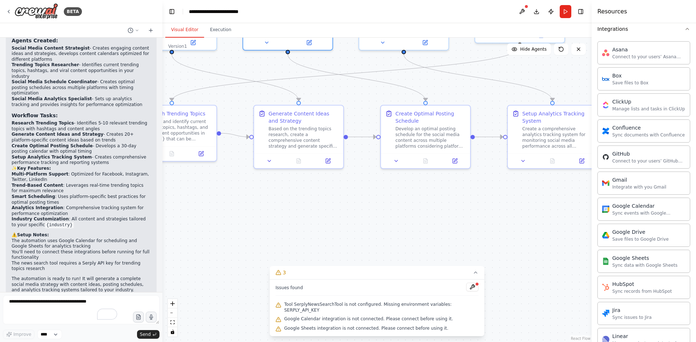
drag, startPoint x: 420, startPoint y: 253, endPoint x: 365, endPoint y: 186, distance: 86.5
click at [365, 186] on div ".deletable-edge-delete-btn { width: 20px; height: 20px; border: 0px solid #ffff…" at bounding box center [376, 190] width 429 height 305
click at [426, 136] on div "Develop an optimal posting schedule for the social media content across multipl…" at bounding box center [430, 136] width 70 height 23
click at [401, 160] on button at bounding box center [396, 159] width 25 height 9
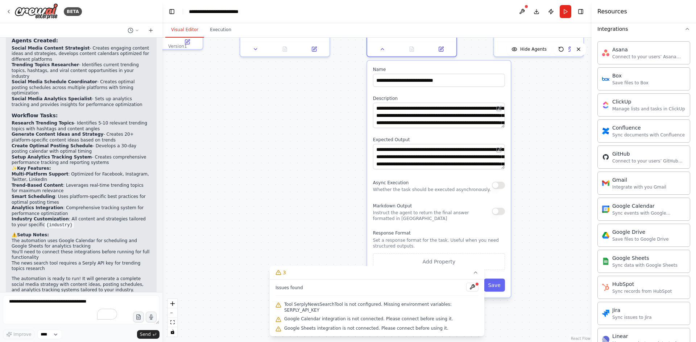
drag, startPoint x: 311, startPoint y: 229, endPoint x: 296, endPoint y: 109, distance: 120.4
click at [296, 109] on div ".deletable-edge-delete-btn { width: 20px; height: 20px; border: 0px solid #ffff…" at bounding box center [376, 190] width 429 height 305
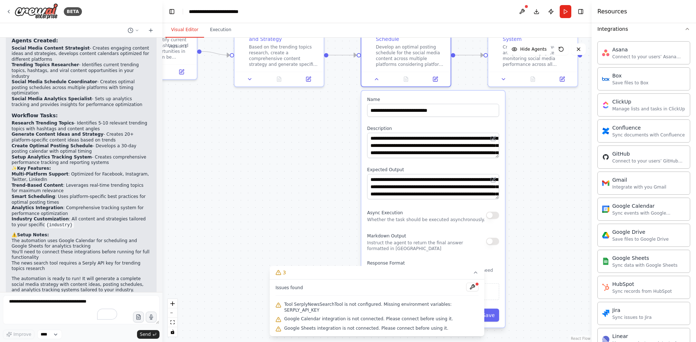
drag, startPoint x: 312, startPoint y: 149, endPoint x: 308, endPoint y: 186, distance: 36.5
click at [308, 186] on div ".deletable-edge-delete-btn { width: 20px; height: 20px; border: 0px solid #ffff…" at bounding box center [376, 190] width 429 height 305
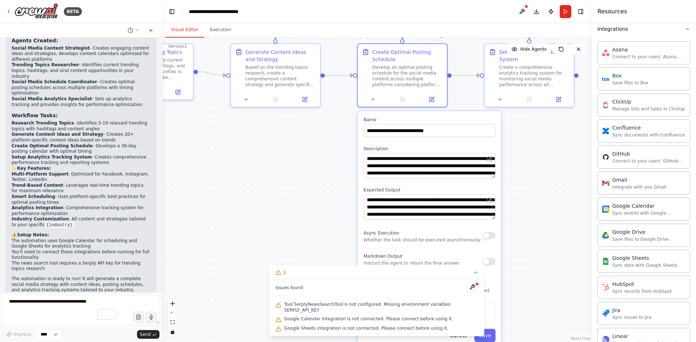
drag, startPoint x: 312, startPoint y: 172, endPoint x: 306, endPoint y: 247, distance: 75.6
click at [306, 247] on div ".deletable-edge-delete-btn { width: 20px; height: 20px; border: 0px solid #ffff…" at bounding box center [376, 190] width 429 height 305
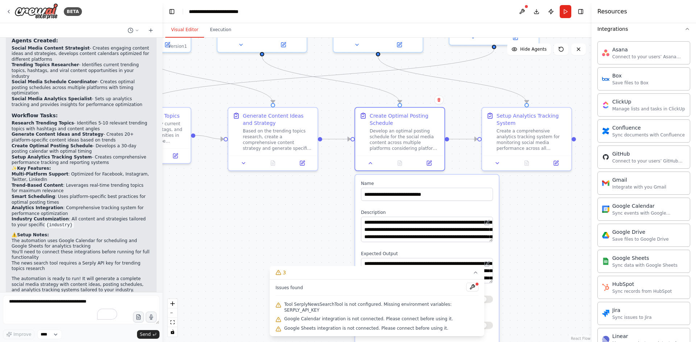
drag, startPoint x: 300, startPoint y: 202, endPoint x: 299, endPoint y: 260, distance: 57.6
click at [299, 260] on div ".deletable-edge-delete-btn { width: 20px; height: 20px; border: 0px solid #ffff…" at bounding box center [376, 190] width 429 height 305
click at [370, 126] on div "Create Optimal Posting Schedule Develop an optimal posting schedule for the soc…" at bounding box center [405, 130] width 70 height 39
click at [294, 257] on div ".deletable-edge-delete-btn { width: 20px; height: 20px; border: 0px solid #ffff…" at bounding box center [376, 190] width 429 height 305
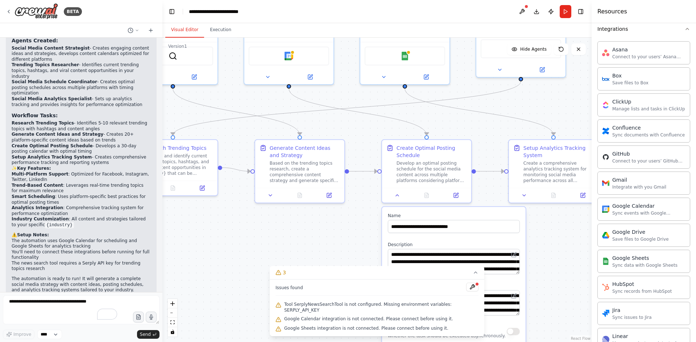
drag, startPoint x: 324, startPoint y: 273, endPoint x: 343, endPoint y: 292, distance: 26.9
click at [343, 292] on div "Version 1 Show Tools Hide Agents .deletable-edge-delete-btn { width: 20px; heig…" at bounding box center [376, 190] width 429 height 305
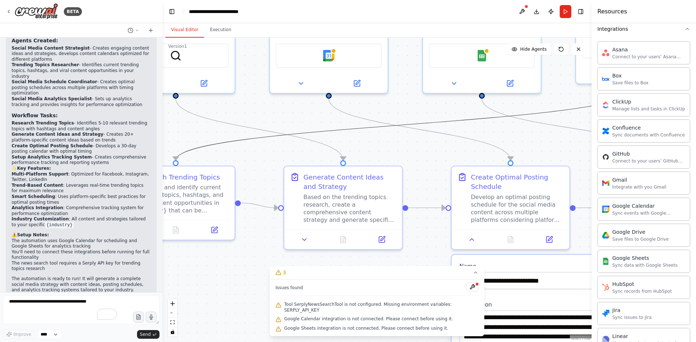
drag, startPoint x: 260, startPoint y: 143, endPoint x: 280, endPoint y: 203, distance: 63.1
click at [286, 256] on div ".deletable-edge-delete-btn { width: 20px; height: 20px; border: 0px solid #ffff…" at bounding box center [376, 190] width 429 height 305
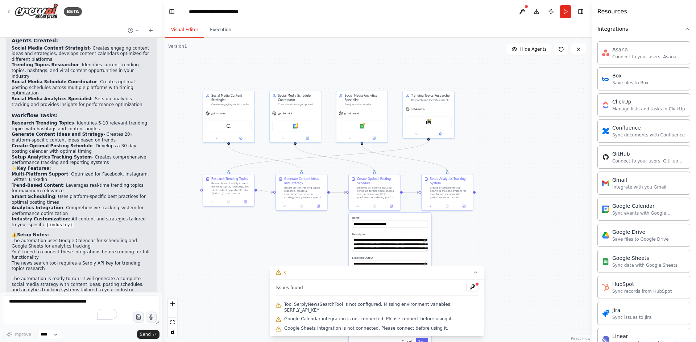
drag, startPoint x: 247, startPoint y: 259, endPoint x: 242, endPoint y: 314, distance: 55.7
click at [242, 314] on div ".deletable-edge-delete-btn { width: 20px; height: 20px; border: 0px solid #ffff…" at bounding box center [376, 190] width 429 height 305
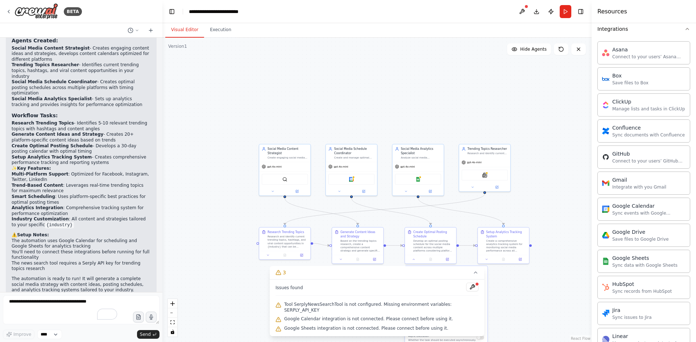
drag, startPoint x: 277, startPoint y: 86, endPoint x: 364, endPoint y: 121, distance: 94.3
click at [350, 78] on div ".deletable-edge-delete-btn { width: 20px; height: 20px; border: 0px solid #ffff…" at bounding box center [376, 190] width 429 height 305
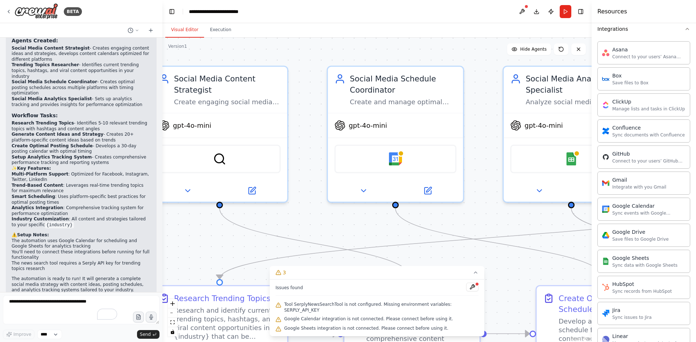
drag, startPoint x: 365, startPoint y: 131, endPoint x: 402, endPoint y: 32, distance: 105.8
click at [402, 32] on div "Visual Editor Execution Version 1 Show Tools Hide Agents .deletable-edge-delete…" at bounding box center [376, 182] width 429 height 319
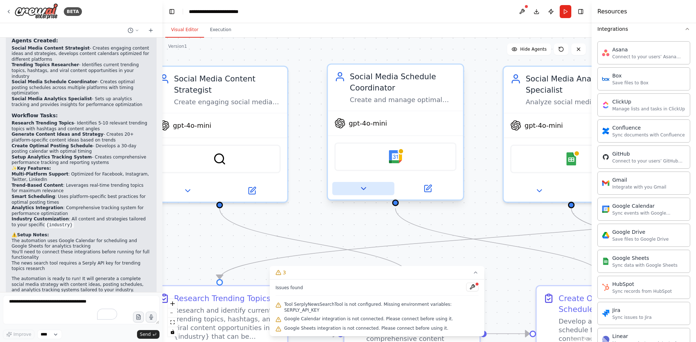
click at [365, 190] on icon at bounding box center [363, 188] width 9 height 9
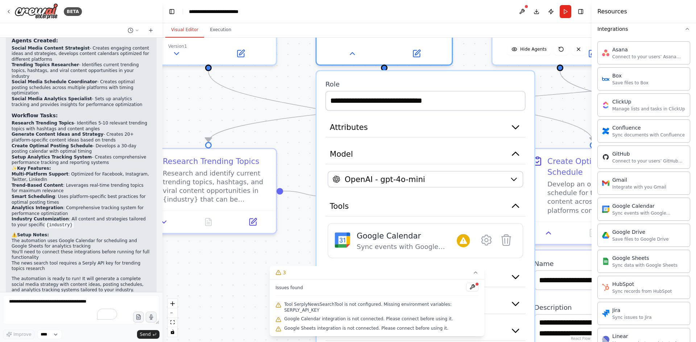
drag, startPoint x: 315, startPoint y: 158, endPoint x: 305, endPoint y: 20, distance: 138.4
click at [305, 20] on main "**********" at bounding box center [376, 171] width 429 height 342
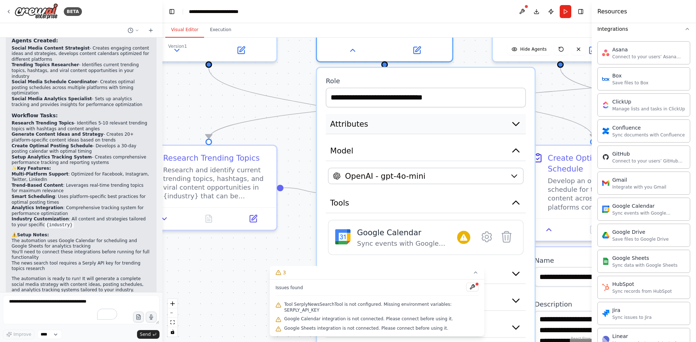
click at [350, 129] on span "Attributes" at bounding box center [349, 123] width 38 height 11
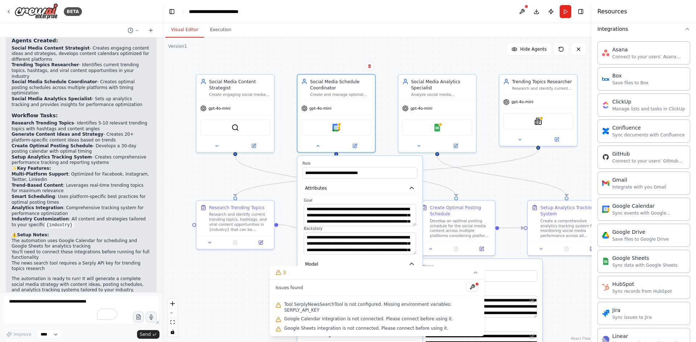
drag, startPoint x: 239, startPoint y: 234, endPoint x: 246, endPoint y: 279, distance: 46.2
click at [246, 279] on div ".deletable-edge-delete-btn { width: 20px; height: 20px; border: 0px solid #ffff…" at bounding box center [376, 190] width 429 height 305
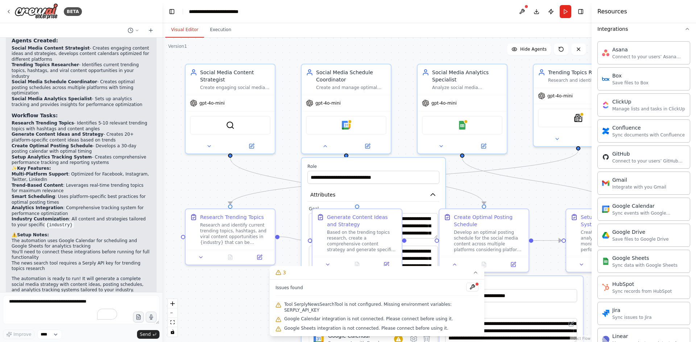
drag, startPoint x: 211, startPoint y: 274, endPoint x: 194, endPoint y: 288, distance: 21.6
click at [205, 297] on div ".deletable-edge-delete-btn { width: 20px; height: 20px; border: 0px solid #ffff…" at bounding box center [376, 190] width 429 height 305
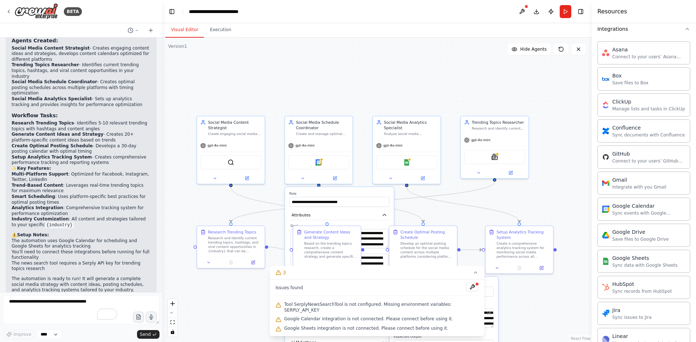
drag, startPoint x: 232, startPoint y: 303, endPoint x: 232, endPoint y: 287, distance: 15.9
click at [232, 297] on div ".deletable-edge-delete-btn { width: 20px; height: 20px; border: 0px solid #ffff…" at bounding box center [376, 190] width 429 height 305
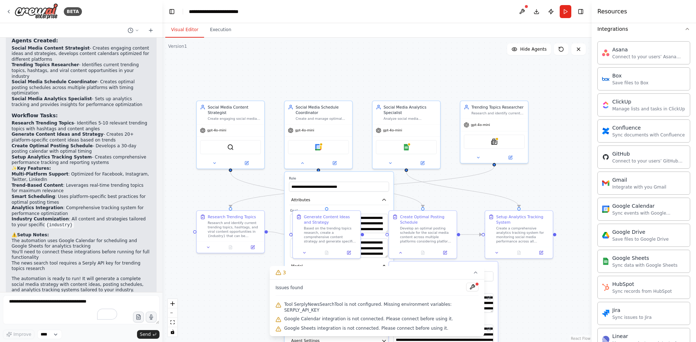
drag, startPoint x: 226, startPoint y: 254, endPoint x: 226, endPoint y: 260, distance: 5.4
click at [226, 256] on div ".deletable-edge-delete-btn { width: 20px; height: 20px; border: 0px solid #ffff…" at bounding box center [376, 190] width 429 height 305
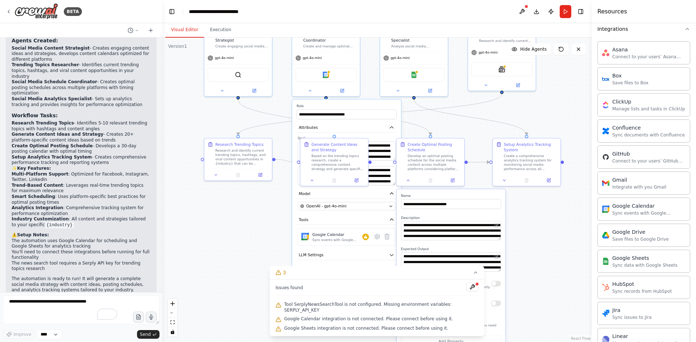
drag, startPoint x: 231, startPoint y: 289, endPoint x: 238, endPoint y: 218, distance: 71.0
click at [238, 218] on div ".deletable-edge-delete-btn { width: 20px; height: 20px; border: 0px solid #ffff…" at bounding box center [376, 190] width 429 height 305
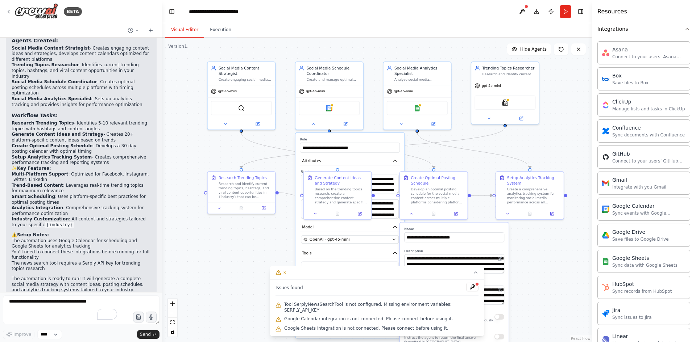
drag, startPoint x: 257, startPoint y: 233, endPoint x: 260, endPoint y: 267, distance: 33.5
click at [260, 267] on div ".deletable-edge-delete-btn { width: 20px; height: 20px; border: 0px solid #ffff…" at bounding box center [376, 190] width 429 height 305
drag, startPoint x: 261, startPoint y: 274, endPoint x: 263, endPoint y: 233, distance: 41.3
click at [263, 237] on div ".deletable-edge-delete-btn { width: 20px; height: 20px; border: 0px solid #ffff…" at bounding box center [376, 190] width 429 height 305
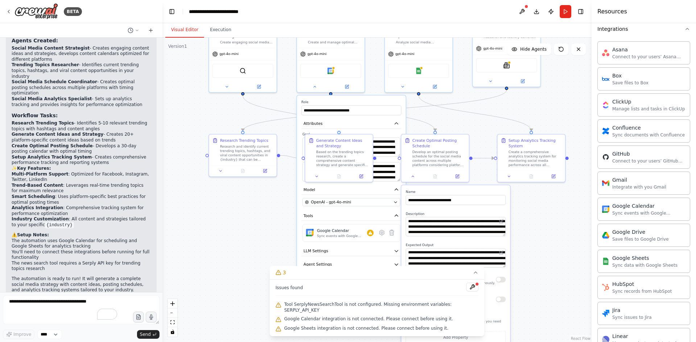
click at [263, 194] on div ".deletable-edge-delete-btn { width: 20px; height: 20px; border: 0px solid #ffff…" at bounding box center [376, 190] width 429 height 305
drag, startPoint x: 285, startPoint y: 281, endPoint x: 285, endPoint y: 269, distance: 11.6
click at [285, 269] on div "Version 1 Show Tools Hide Agents .deletable-edge-delete-btn { width: 20px; heig…" at bounding box center [376, 190] width 429 height 305
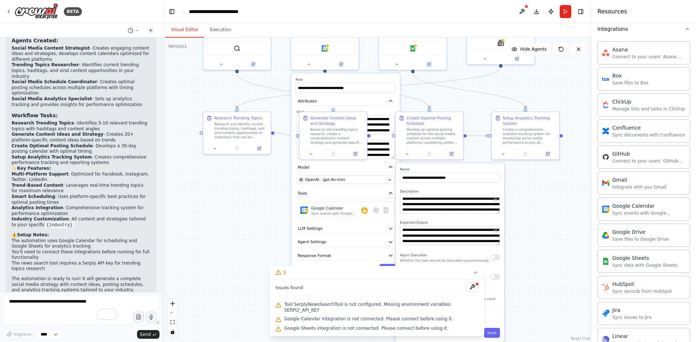
drag, startPoint x: 278, startPoint y: 239, endPoint x: 274, endPoint y: 221, distance: 18.6
click at [274, 221] on div ".deletable-edge-delete-btn { width: 20px; height: 20px; border: 0px solid #ffff…" at bounding box center [376, 190] width 429 height 305
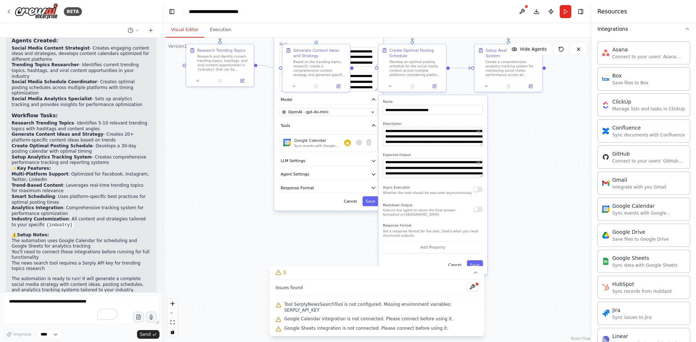
drag, startPoint x: 266, startPoint y: 246, endPoint x: 245, endPoint y: 170, distance: 79.5
click at [245, 170] on div ".deletable-edge-delete-btn { width: 20px; height: 20px; border: 0px solid #ffff…" at bounding box center [376, 190] width 429 height 305
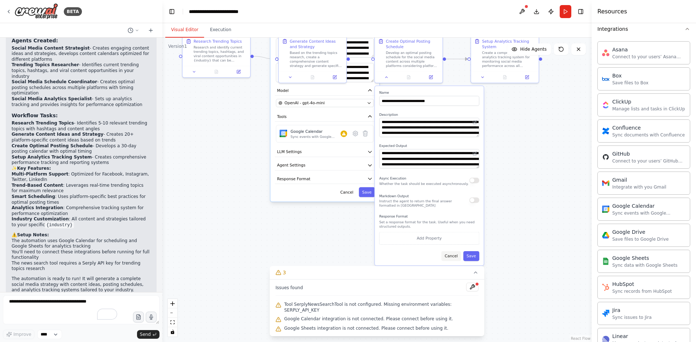
click at [455, 257] on button "Cancel" at bounding box center [451, 256] width 20 height 10
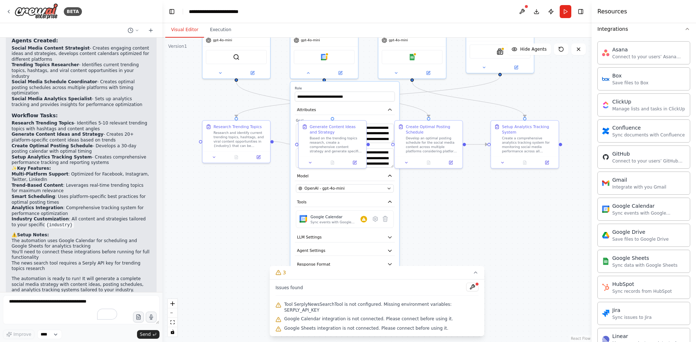
drag, startPoint x: 220, startPoint y: 230, endPoint x: 242, endPoint y: 297, distance: 70.5
click at [244, 336] on div ".deletable-edge-delete-btn { width: 20px; height: 20px; border: 0px solid #ffff…" at bounding box center [376, 190] width 429 height 305
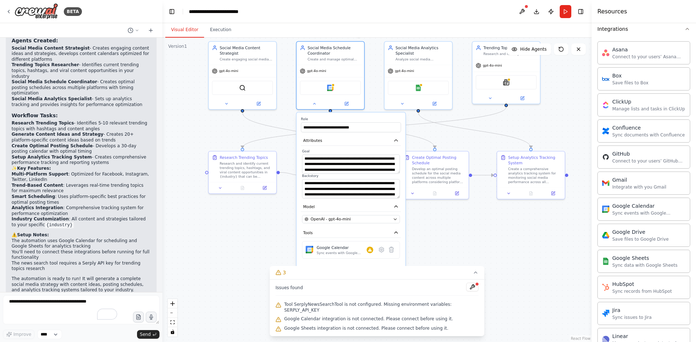
click at [374, 116] on div "**********" at bounding box center [350, 215] width 109 height 205
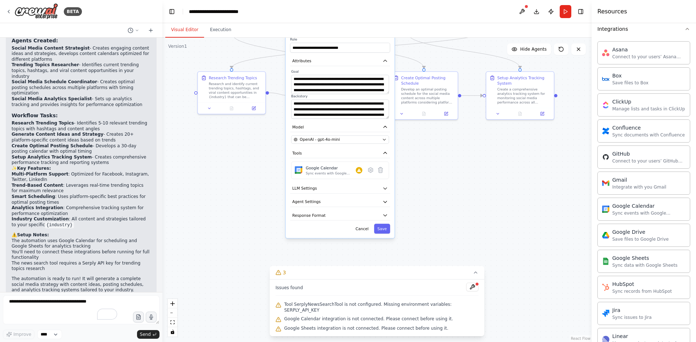
drag, startPoint x: 237, startPoint y: 252, endPoint x: 224, endPoint y: 185, distance: 68.6
click at [224, 185] on div ".deletable-edge-delete-btn { width: 20px; height: 20px; border: 0px solid #ffff…" at bounding box center [376, 190] width 429 height 305
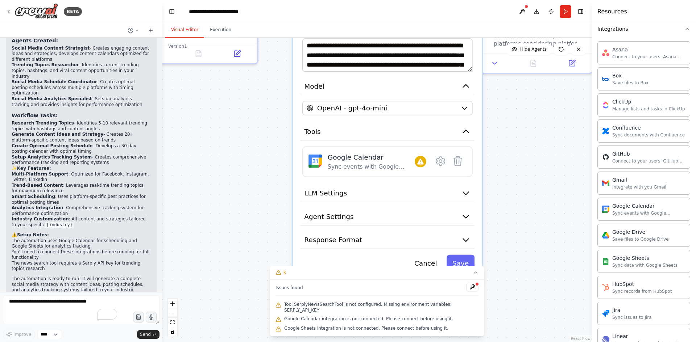
click at [268, 170] on div ".deletable-edge-delete-btn { width: 20px; height: 20px; border: 0px solid #ffff…" at bounding box center [376, 190] width 429 height 305
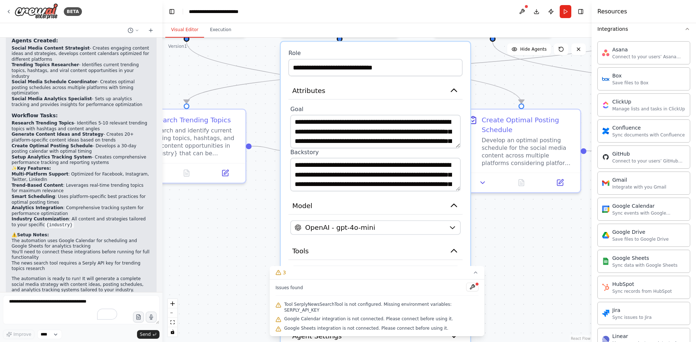
drag, startPoint x: 261, startPoint y: 220, endPoint x: 258, endPoint y: 286, distance: 65.7
click at [258, 286] on div ".deletable-edge-delete-btn { width: 20px; height: 20px; border: 0px solid #ffff…" at bounding box center [376, 190] width 429 height 305
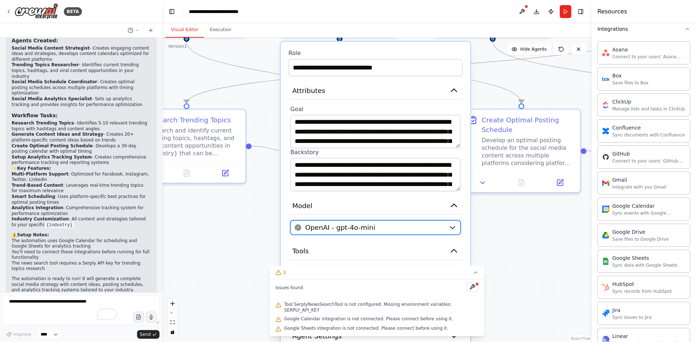
click at [347, 223] on span "OpenAI - gpt-4o-mini" at bounding box center [340, 227] width 70 height 9
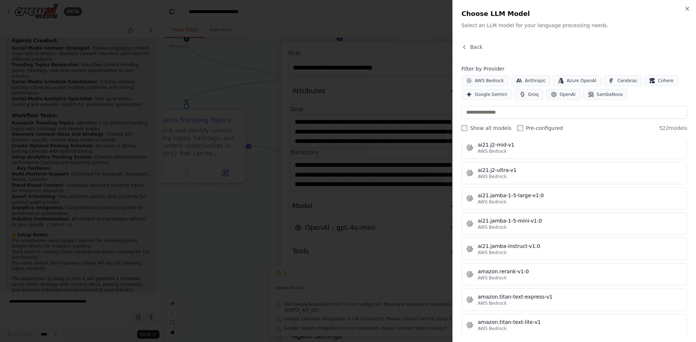
scroll to position [362, 0]
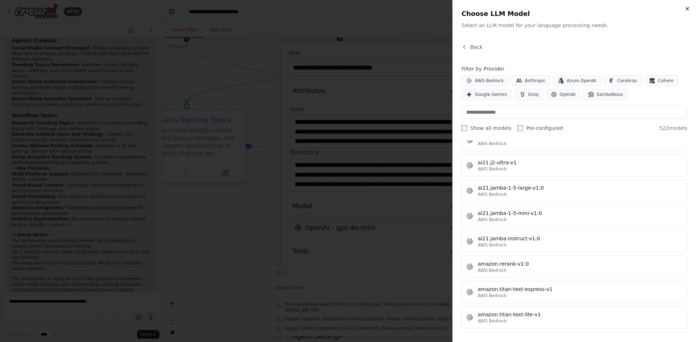
click at [688, 6] on icon "button" at bounding box center [687, 9] width 6 height 6
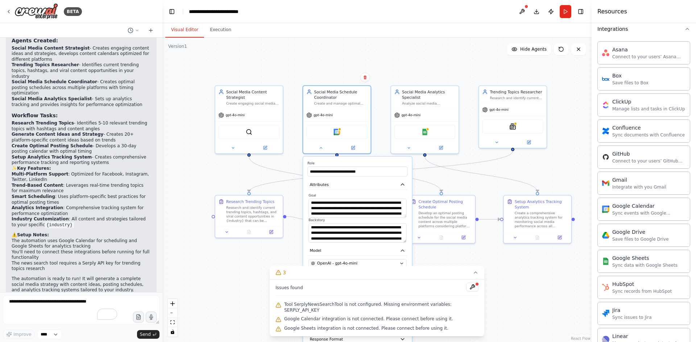
drag, startPoint x: 196, startPoint y: 272, endPoint x: 253, endPoint y: 304, distance: 66.2
click at [253, 304] on div ".deletable-edge-delete-btn { width: 20px; height: 20px; border: 0px solid #ffff…" at bounding box center [376, 190] width 429 height 305
drag, startPoint x: 253, startPoint y: 304, endPoint x: 245, endPoint y: 292, distance: 15.1
click at [253, 304] on div ".deletable-edge-delete-btn { width: 20px; height: 20px; border: 0px solid #ffff…" at bounding box center [376, 190] width 429 height 305
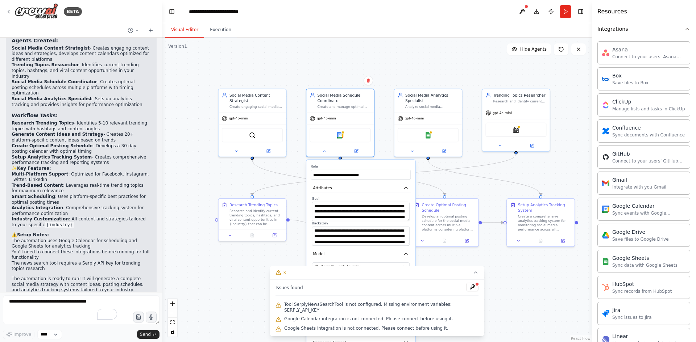
click at [519, 284] on div ".deletable-edge-delete-btn { width: 20px; height: 20px; border: 0px solid #ffff…" at bounding box center [376, 190] width 429 height 305
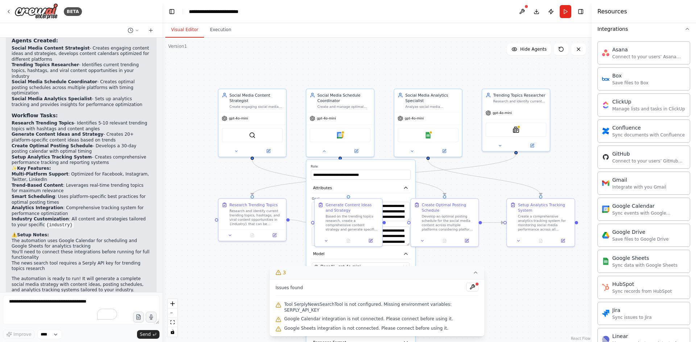
click at [472, 276] on icon at bounding box center [475, 273] width 6 height 6
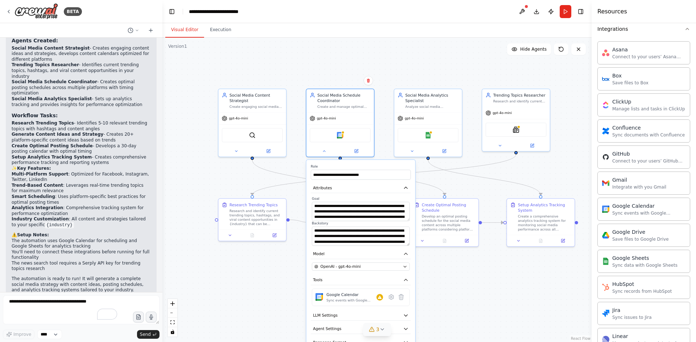
click at [369, 168] on label "Role" at bounding box center [361, 166] width 100 height 4
click at [469, 304] on div ".deletable-edge-delete-btn { width: 20px; height: 20px; border: 0px solid #ffff…" at bounding box center [376, 190] width 429 height 305
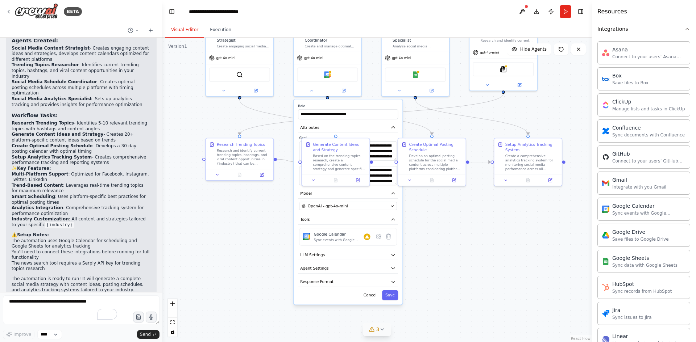
drag, startPoint x: 235, startPoint y: 288, endPoint x: 250, endPoint y: 206, distance: 84.0
click at [249, 206] on div ".deletable-edge-delete-btn { width: 20px; height: 20px; border: 0px solid #ffff…" at bounding box center [376, 190] width 429 height 305
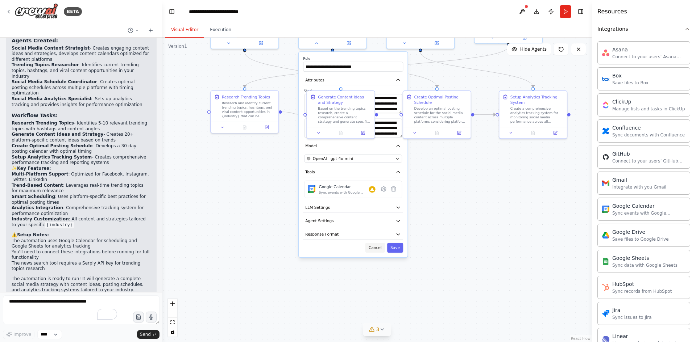
click at [373, 250] on button "Cancel" at bounding box center [375, 248] width 20 height 10
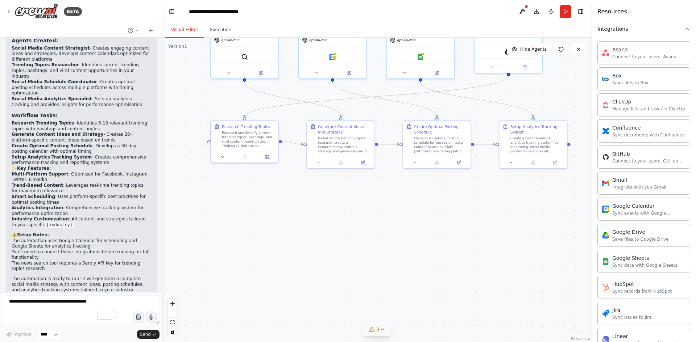
drag, startPoint x: 263, startPoint y: 238, endPoint x: 264, endPoint y: 289, distance: 51.8
click at [264, 289] on div ".deletable-edge-delete-btn { width: 20px; height: 20px; border: 0px solid #ffff…" at bounding box center [376, 190] width 429 height 305
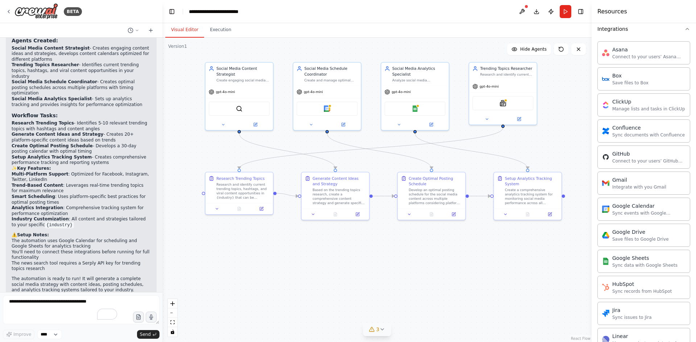
drag, startPoint x: 370, startPoint y: 292, endPoint x: 317, endPoint y: 292, distance: 52.9
click at [364, 292] on div ".deletable-edge-delete-btn { width: 20px; height: 20px; border: 0px solid #ffff…" at bounding box center [376, 190] width 429 height 305
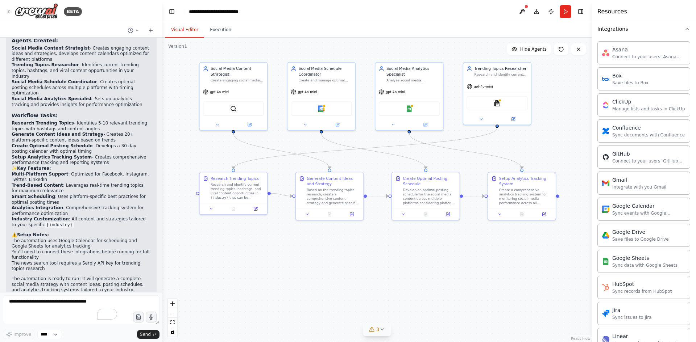
click at [309, 292] on div ".deletable-edge-delete-btn { width: 20px; height: 20px; border: 0px solid #ffff…" at bounding box center [376, 190] width 429 height 305
click at [407, 214] on button at bounding box center [403, 213] width 19 height 7
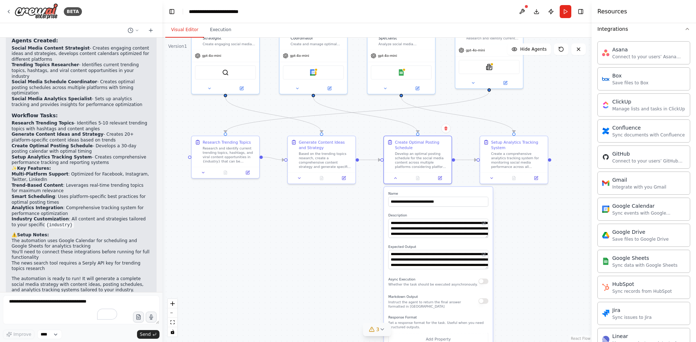
drag, startPoint x: 340, startPoint y: 270, endPoint x: 307, endPoint y: 166, distance: 109.0
click at [307, 165] on div ".deletable-edge-delete-btn { width: 20px; height: 20px; border: 0px solid #ffff…" at bounding box center [376, 190] width 429 height 305
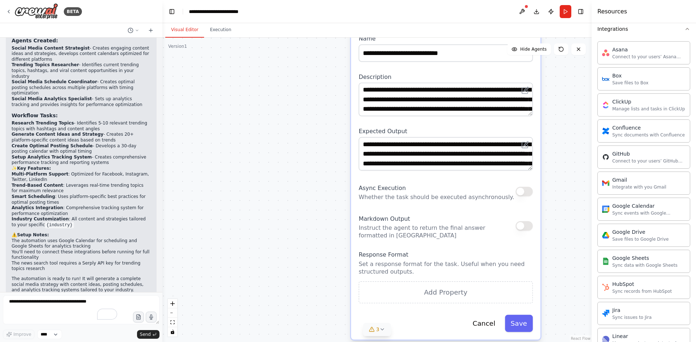
drag, startPoint x: 320, startPoint y: 218, endPoint x: 289, endPoint y: 213, distance: 31.2
click at [289, 213] on div ".deletable-edge-delete-btn { width: 20px; height: 20px; border: 0px solid #ffff…" at bounding box center [376, 190] width 429 height 305
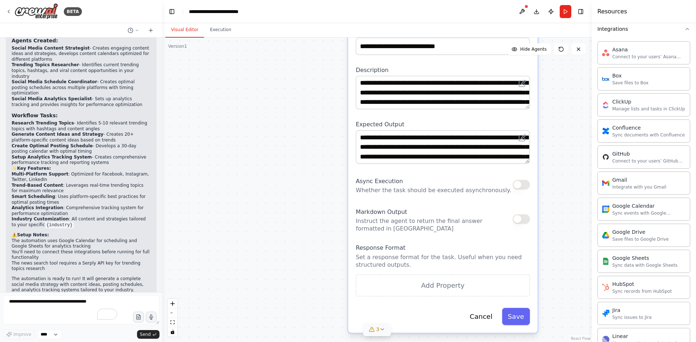
drag, startPoint x: 283, startPoint y: 232, endPoint x: 292, endPoint y: 205, distance: 28.3
click at [278, 204] on div ".deletable-edge-delete-btn { width: 20px; height: 20px; border: 0px solid #ffff…" at bounding box center [376, 190] width 429 height 305
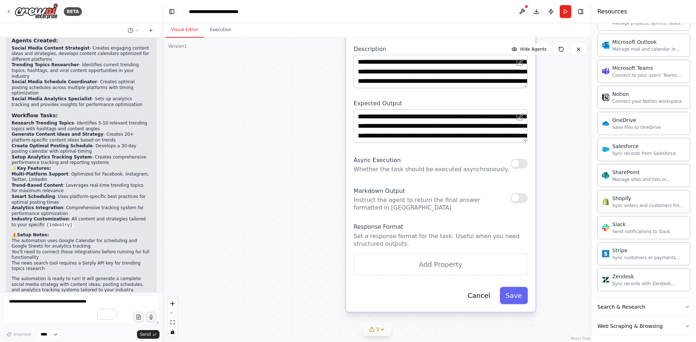
scroll to position [709, 0]
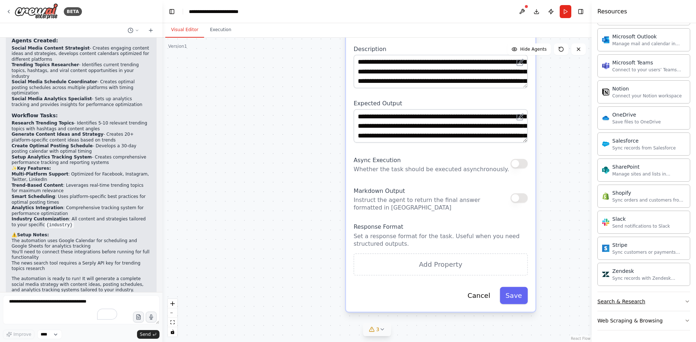
click at [660, 304] on button "Search & Research" at bounding box center [643, 301] width 93 height 19
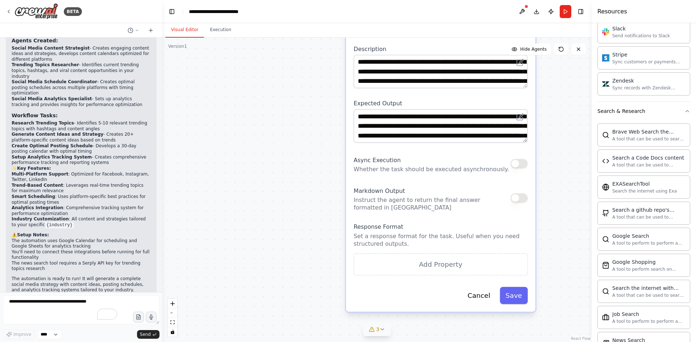
scroll to position [746, 0]
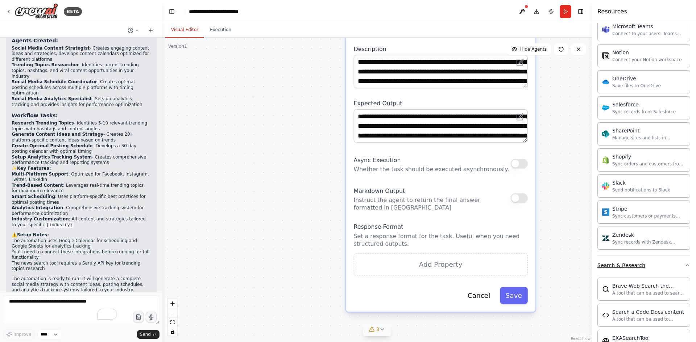
click at [661, 270] on button "Search & Research" at bounding box center [643, 265] width 93 height 19
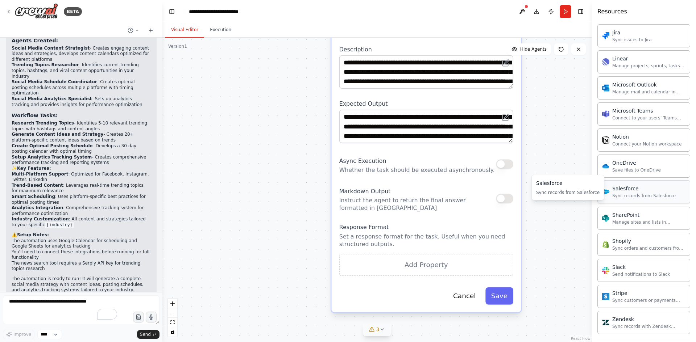
scroll to position [709, 0]
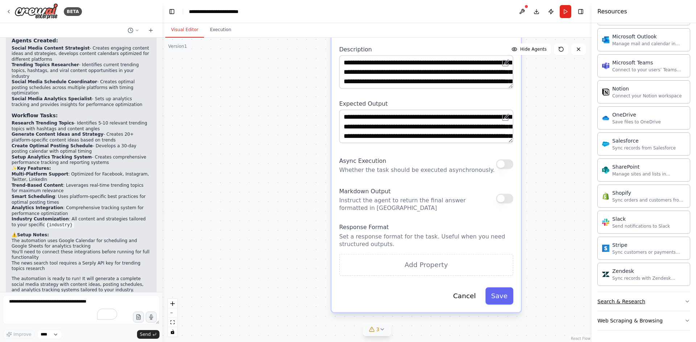
click at [617, 300] on div "Search & Research" at bounding box center [621, 301] width 48 height 7
drag, startPoint x: 550, startPoint y: 276, endPoint x: 528, endPoint y: 217, distance: 63.9
click at [550, 271] on div ".deletable-edge-delete-btn { width: 20px; height: 20px; border: 0px solid #ffff…" at bounding box center [376, 190] width 429 height 305
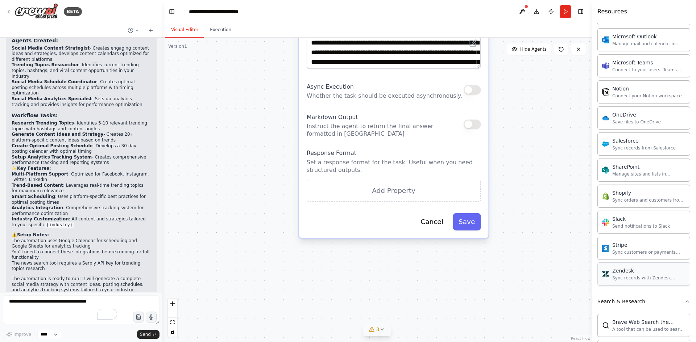
drag, startPoint x: 528, startPoint y: 217, endPoint x: 611, endPoint y: 283, distance: 106.4
click at [514, 182] on div ".deletable-edge-delete-btn { width: 20px; height: 20px; border: 0px solid #ffff…" at bounding box center [376, 190] width 429 height 305
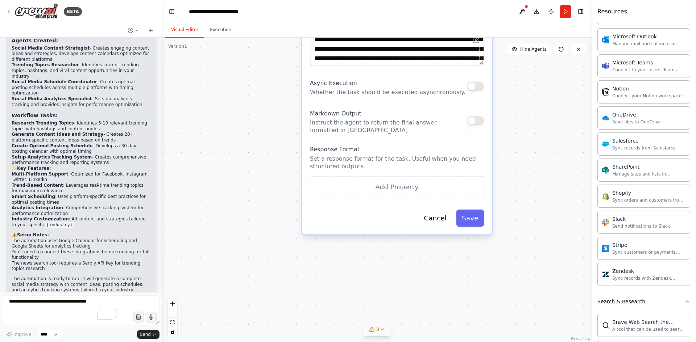
click at [671, 304] on button "Search & Research" at bounding box center [643, 301] width 93 height 19
click at [666, 320] on button "Web Scraping & Browsing" at bounding box center [643, 321] width 93 height 19
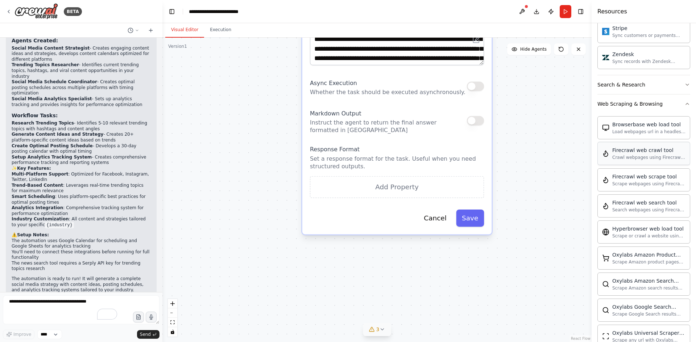
scroll to position [927, 0]
click at [684, 103] on icon "button" at bounding box center [687, 104] width 6 height 6
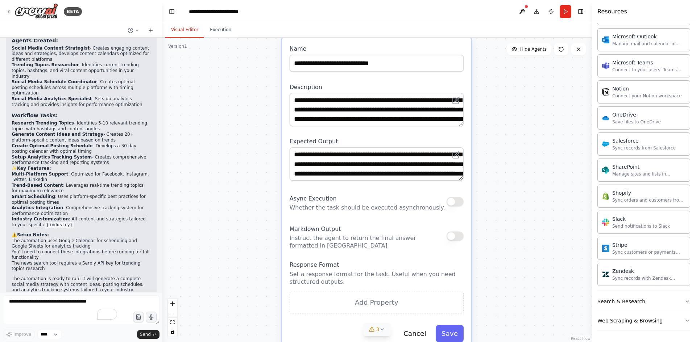
drag, startPoint x: 560, startPoint y: 163, endPoint x: 583, endPoint y: 258, distance: 97.7
click at [560, 279] on div ".deletable-edge-delete-btn { width: 20px; height: 20px; border: 0px solid #ffff…" at bounding box center [376, 190] width 429 height 305
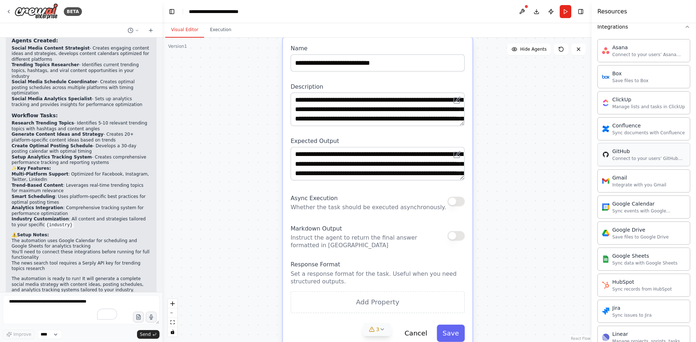
scroll to position [347, 0]
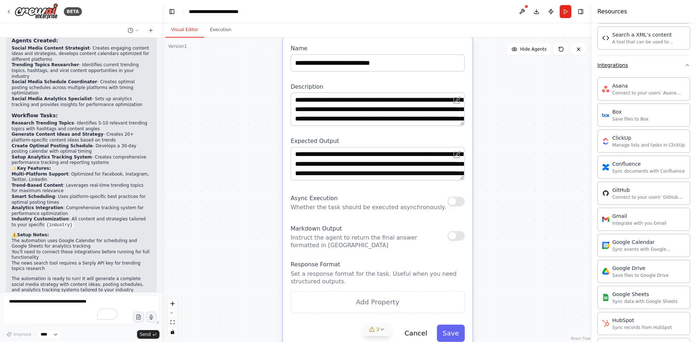
click at [667, 70] on button "Integrations" at bounding box center [643, 65] width 93 height 19
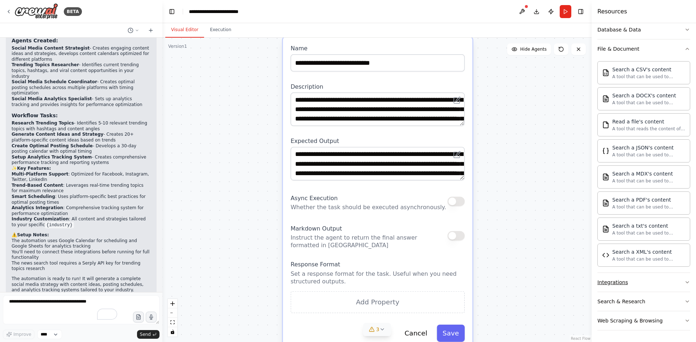
click at [653, 280] on button "Integrations" at bounding box center [643, 282] width 93 height 19
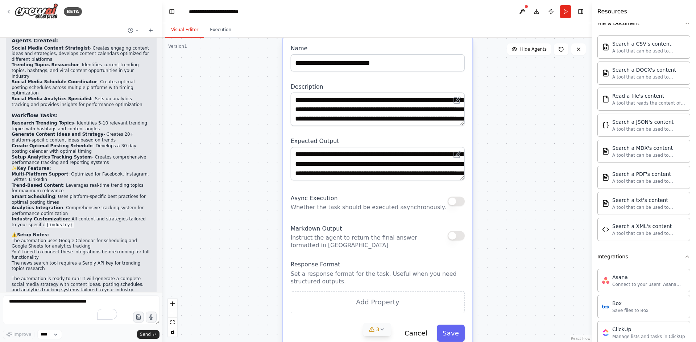
click at [672, 259] on button "Integrations" at bounding box center [643, 256] width 93 height 19
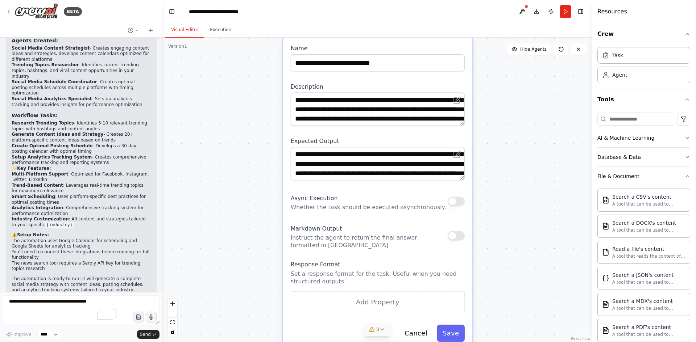
scroll to position [0, 0]
click at [652, 164] on button "Database & Data" at bounding box center [643, 159] width 93 height 19
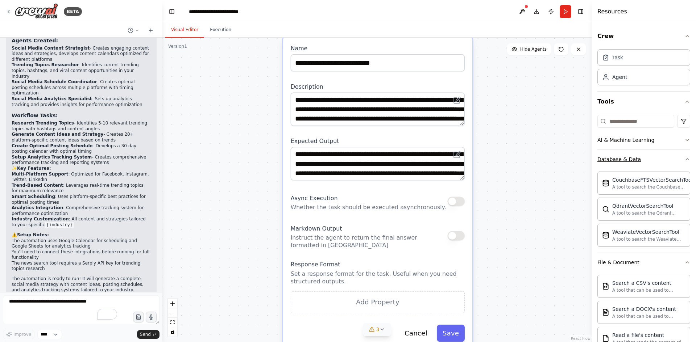
click at [652, 164] on button "Database & Data" at bounding box center [643, 159] width 93 height 19
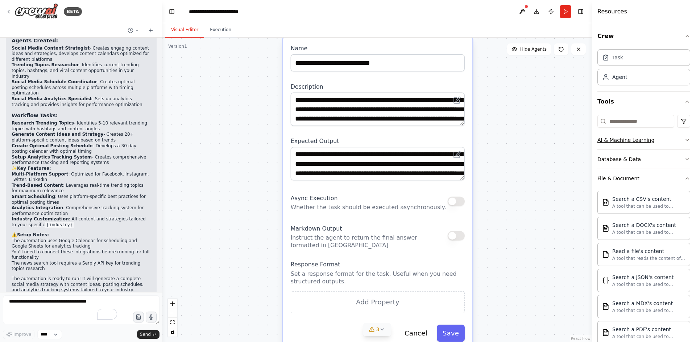
click at [666, 146] on button "AI & Machine Learning" at bounding box center [643, 140] width 93 height 19
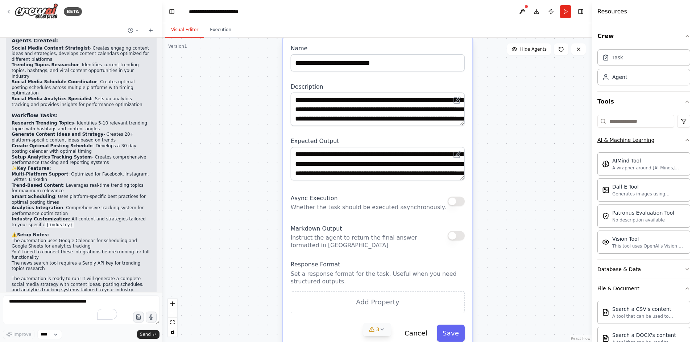
click at [684, 142] on icon "button" at bounding box center [687, 140] width 6 height 6
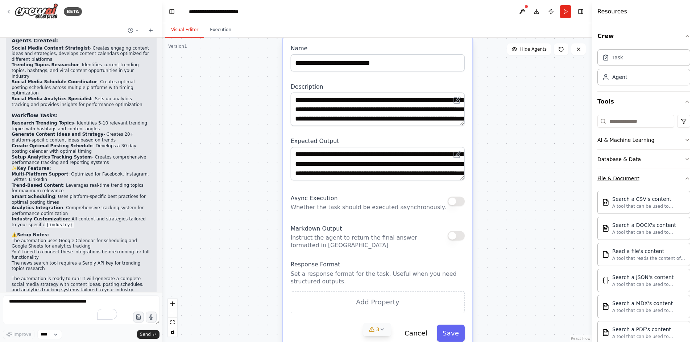
click at [684, 175] on button "File & Document" at bounding box center [643, 178] width 93 height 19
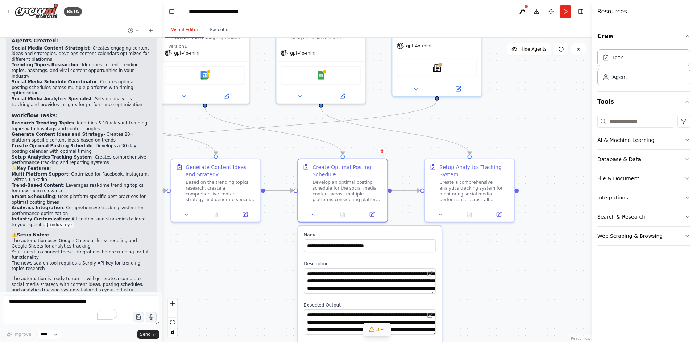
drag, startPoint x: 540, startPoint y: 193, endPoint x: 490, endPoint y: 349, distance: 164.4
click at [490, 342] on html "BETA Create a crew that schedules and publishes social media content across mul…" at bounding box center [348, 171] width 696 height 342
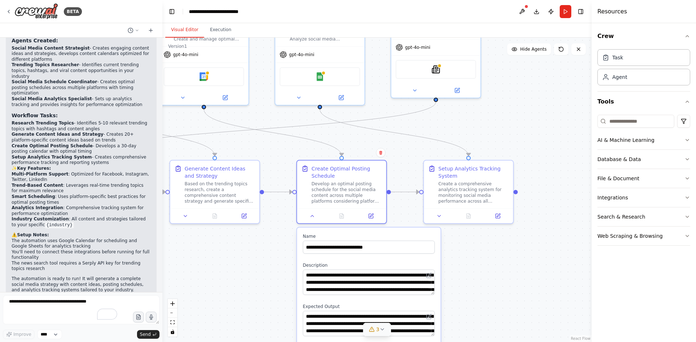
drag, startPoint x: 532, startPoint y: 138, endPoint x: 536, endPoint y: 163, distance: 25.6
click at [534, 141] on div ".deletable-edge-delete-btn { width: 20px; height: 20px; border: 0px solid #ffff…" at bounding box center [376, 190] width 429 height 305
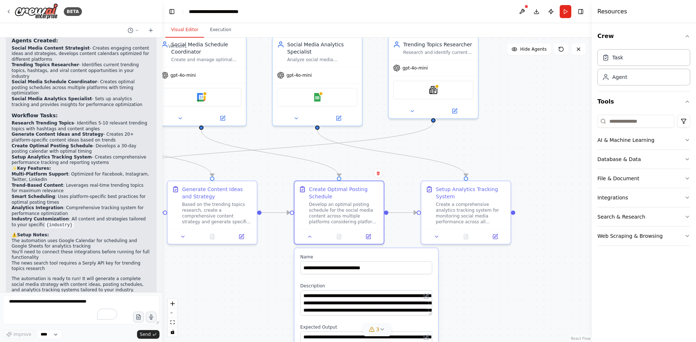
drag, startPoint x: 536, startPoint y: 163, endPoint x: 557, endPoint y: 201, distance: 43.3
click at [559, 201] on div ".deletable-edge-delete-btn { width: 20px; height: 20px; border: 0px solid #ffff…" at bounding box center [376, 190] width 429 height 305
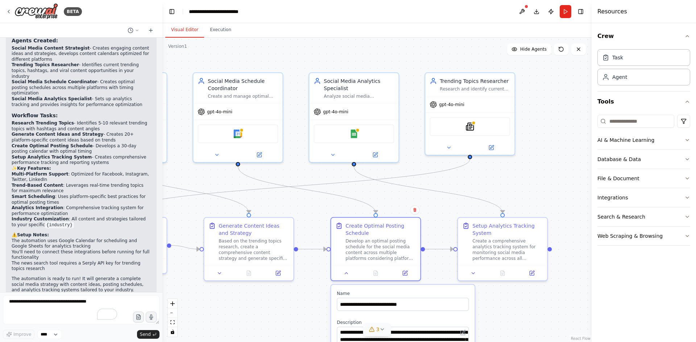
drag, startPoint x: 541, startPoint y: 184, endPoint x: 567, endPoint y: 218, distance: 43.3
click at [567, 218] on div ".deletable-edge-delete-btn { width: 20px; height: 20px; border: 0px solid #ffff…" at bounding box center [376, 190] width 429 height 305
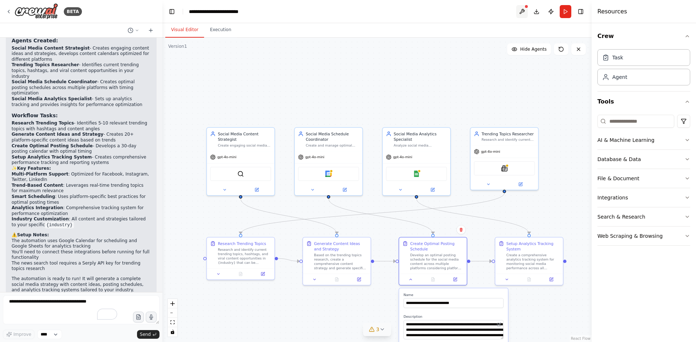
click at [521, 12] on button at bounding box center [522, 11] width 12 height 13
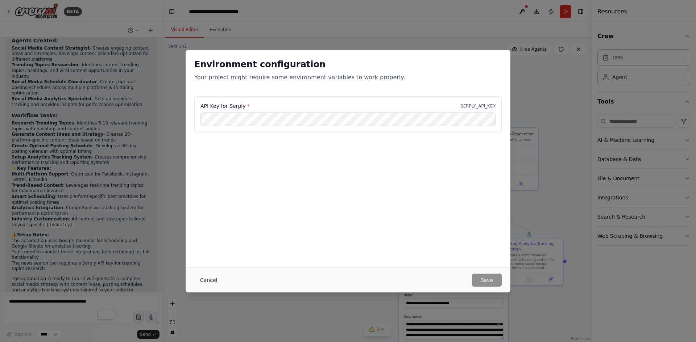
click at [205, 280] on button "Cancel" at bounding box center [208, 280] width 29 height 13
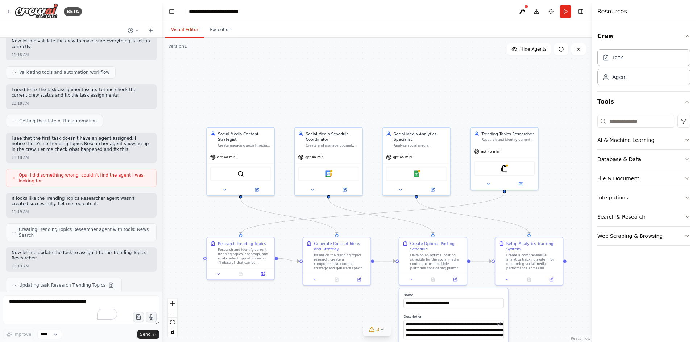
scroll to position [666, 0]
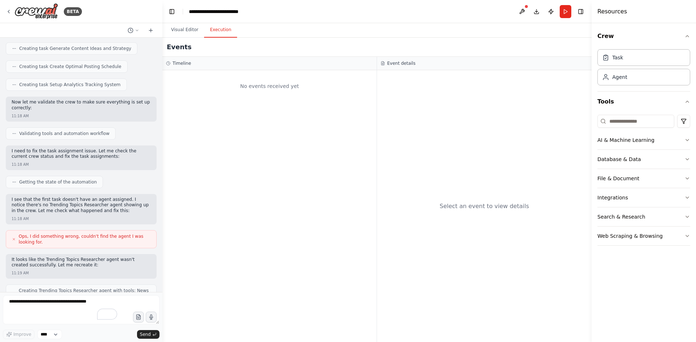
click at [217, 35] on button "Execution" at bounding box center [220, 29] width 33 height 15
click at [237, 89] on div "No events received yet" at bounding box center [269, 86] width 207 height 25
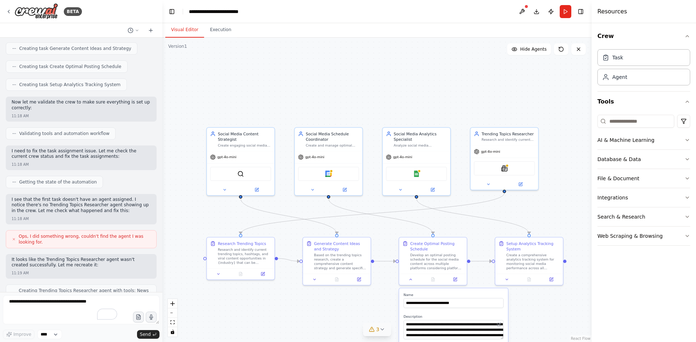
click at [183, 28] on button "Visual Editor" at bounding box center [184, 29] width 39 height 15
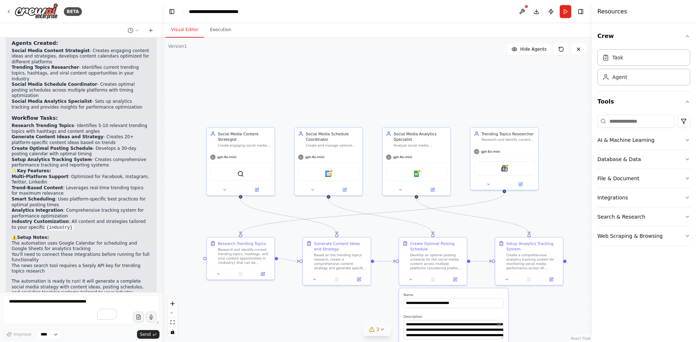
scroll to position [1137, 0]
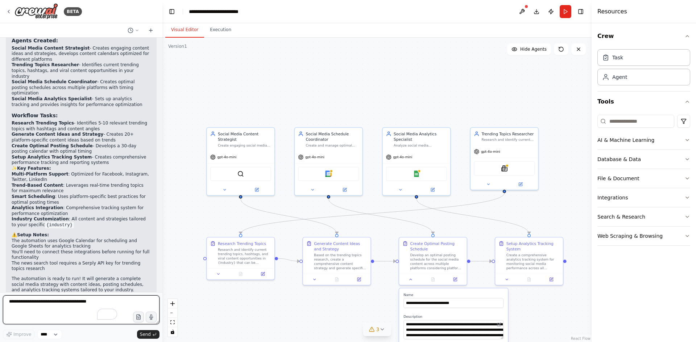
click at [20, 304] on textarea "To enrich screen reader interactions, please activate Accessibility in Grammarl…" at bounding box center [81, 310] width 157 height 29
type textarea "**********"
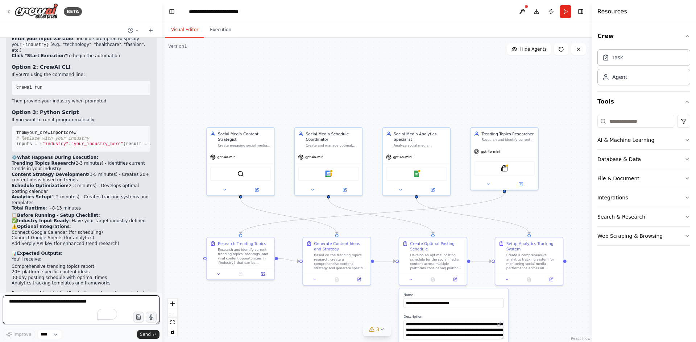
scroll to position [1510, 0]
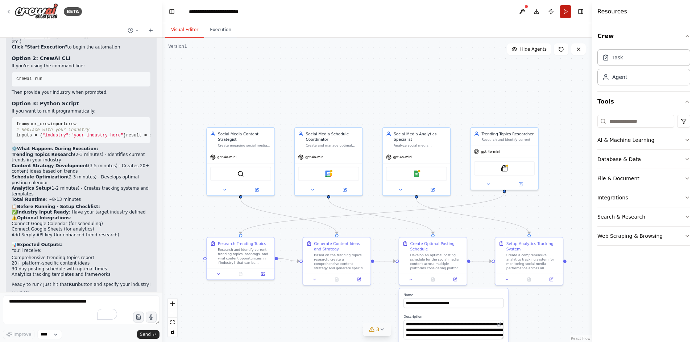
click at [565, 11] on button "Run" at bounding box center [565, 11] width 12 height 13
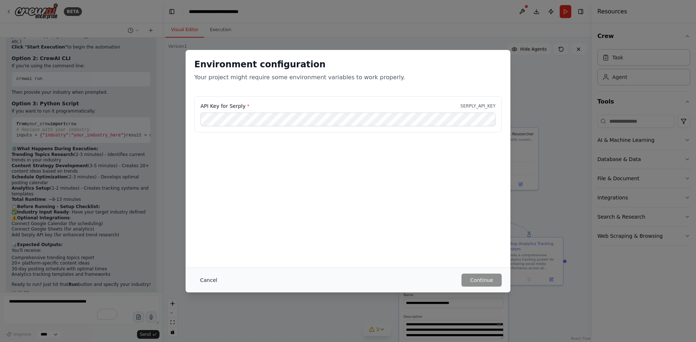
click at [207, 278] on button "Cancel" at bounding box center [208, 280] width 29 height 13
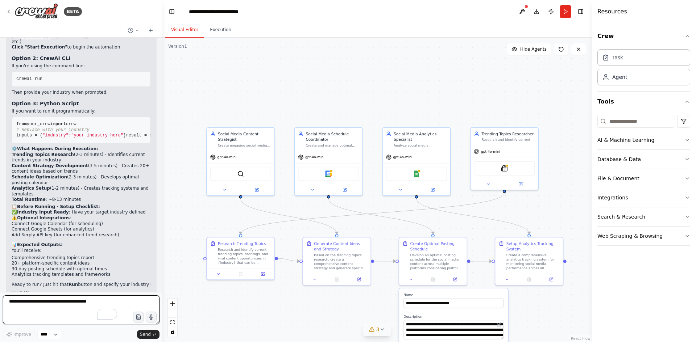
click at [69, 305] on textarea "To enrich screen reader interactions, please activate Accessibility in Grammarl…" at bounding box center [81, 310] width 157 height 29
drag, startPoint x: 519, startPoint y: 9, endPoint x: 524, endPoint y: 9, distance: 5.4
click at [520, 9] on button at bounding box center [522, 11] width 12 height 13
click at [522, 9] on div at bounding box center [522, 11] width 12 height 13
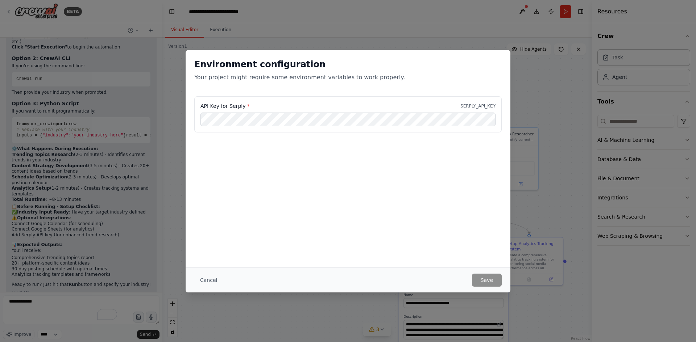
click at [520, 7] on div "Environment configuration Your project might require some environment variables…" at bounding box center [348, 171] width 696 height 342
click at [204, 280] on button "Cancel" at bounding box center [208, 280] width 29 height 13
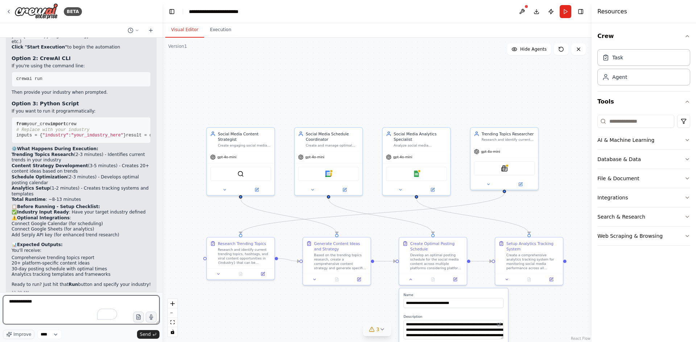
click at [45, 303] on textarea "**********" at bounding box center [81, 310] width 157 height 29
type textarea "**********"
click at [142, 336] on span "Send" at bounding box center [145, 335] width 11 height 6
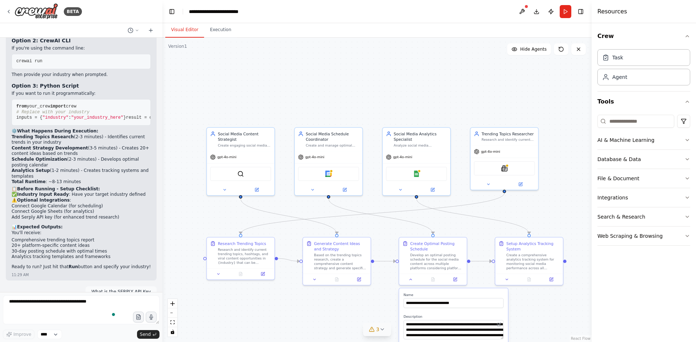
scroll to position [1554, 0]
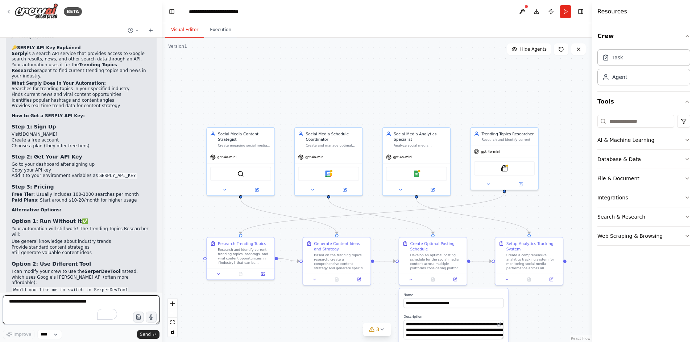
scroll to position [1829, 0]
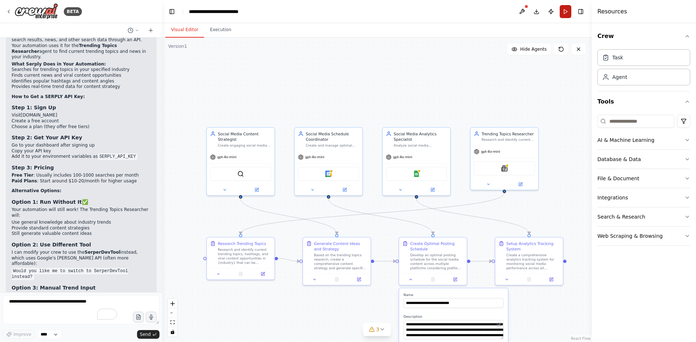
click at [568, 12] on button "Run" at bounding box center [565, 11] width 12 height 13
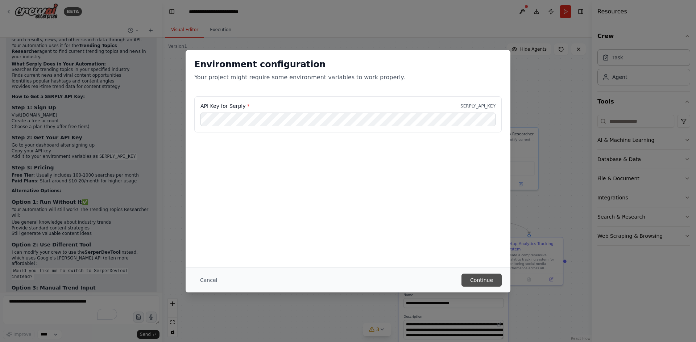
click at [491, 279] on button "Continue" at bounding box center [481, 280] width 40 height 13
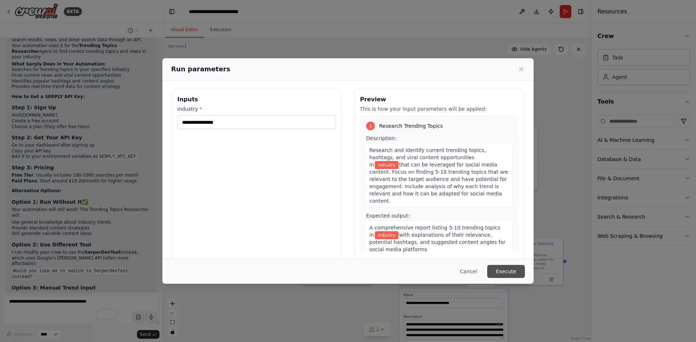
click at [503, 269] on button "Execute" at bounding box center [506, 271] width 38 height 13
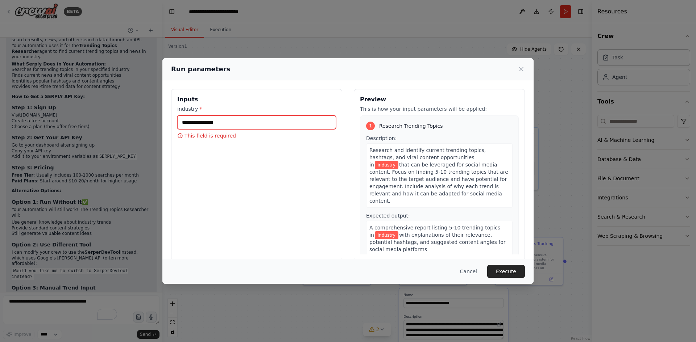
click at [246, 123] on input "industry *" at bounding box center [256, 123] width 159 height 14
type input "**********"
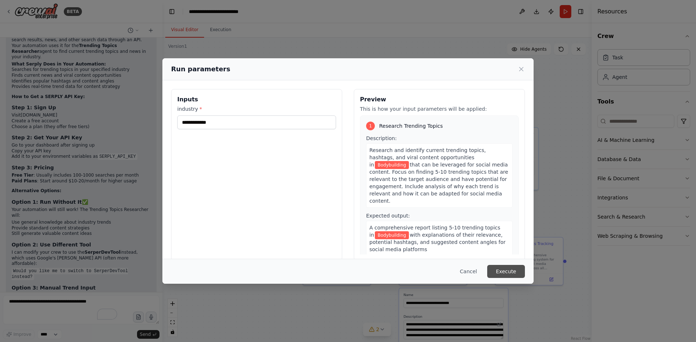
click at [517, 268] on button "Execute" at bounding box center [506, 271] width 38 height 13
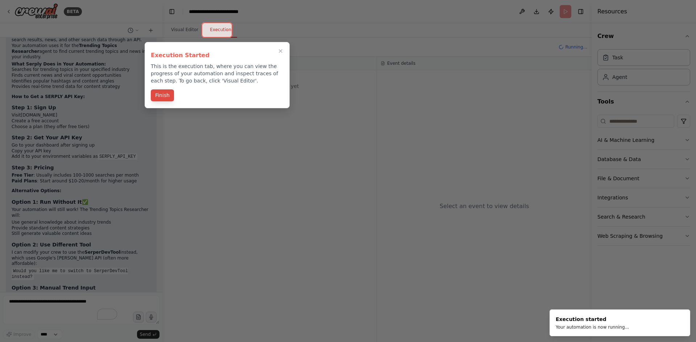
click at [161, 95] on button "Finish" at bounding box center [162, 95] width 23 height 12
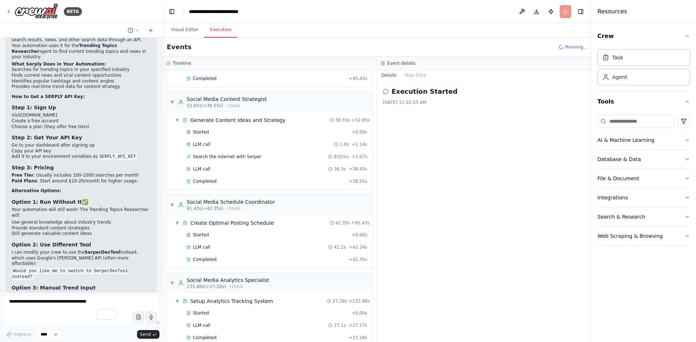
scroll to position [393, 0]
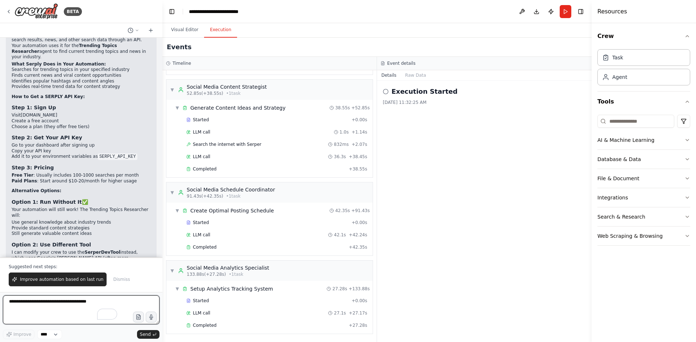
click at [71, 306] on textarea "To enrich screen reader interactions, please activate Accessibility in Grammarl…" at bounding box center [81, 310] width 157 height 29
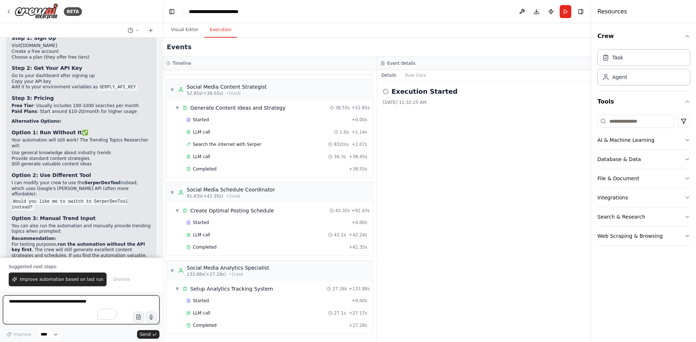
scroll to position [1900, 0]
click at [498, 239] on div "Execution Started [DATE] 11:32:25 AM" at bounding box center [484, 212] width 214 height 262
click at [396, 63] on h3 "Event details" at bounding box center [401, 64] width 28 height 6
click at [422, 78] on button "Raw Data" at bounding box center [416, 75] width 30 height 10
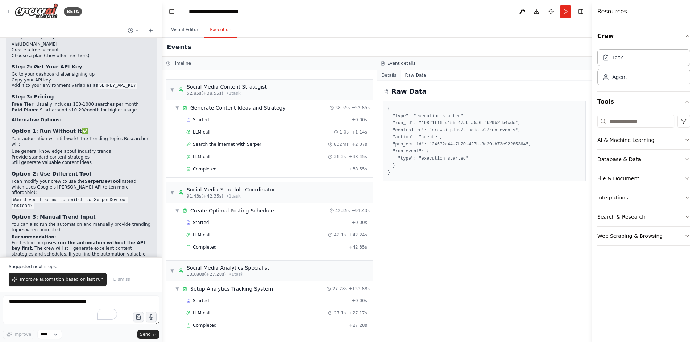
click at [393, 78] on button "Details" at bounding box center [389, 75] width 24 height 10
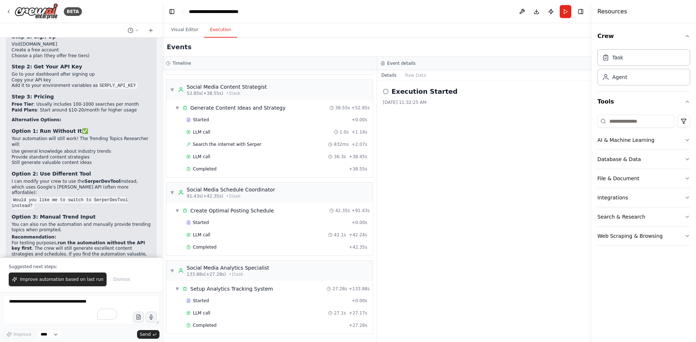
click at [477, 238] on div "Execution Started [DATE] 11:32:25 AM" at bounding box center [484, 212] width 214 height 262
click at [79, 303] on textarea "To enrich screen reader interactions, please activate Accessibility in Grammarl…" at bounding box center [81, 310] width 157 height 29
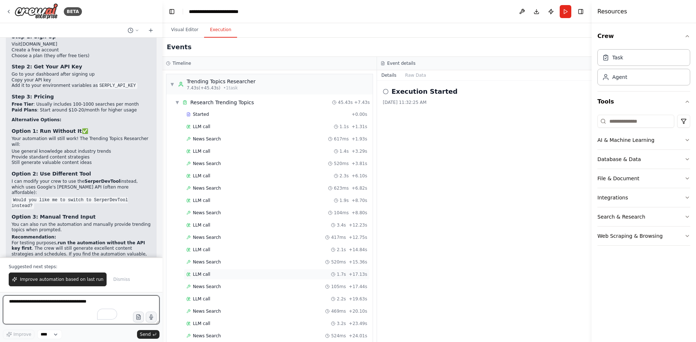
scroll to position [393, 0]
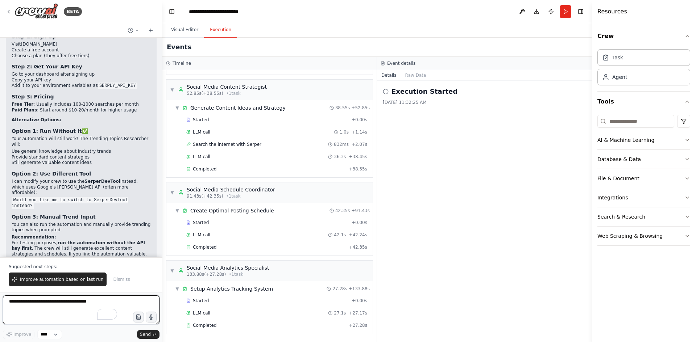
click at [53, 302] on textarea "To enrich screen reader interactions, please activate Accessibility in Grammarl…" at bounding box center [81, 310] width 157 height 29
type textarea "**********"
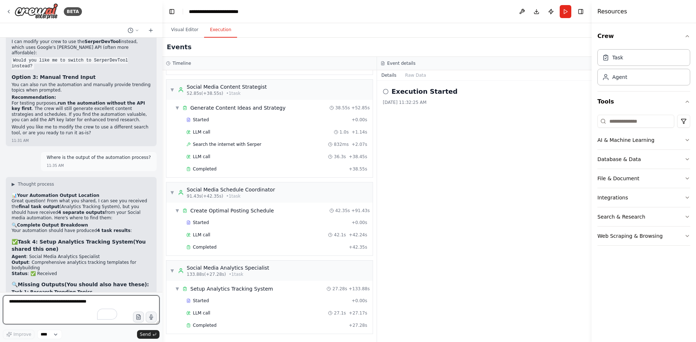
scroll to position [2039, 0]
click at [204, 170] on span "Completed" at bounding box center [205, 169] width 24 height 6
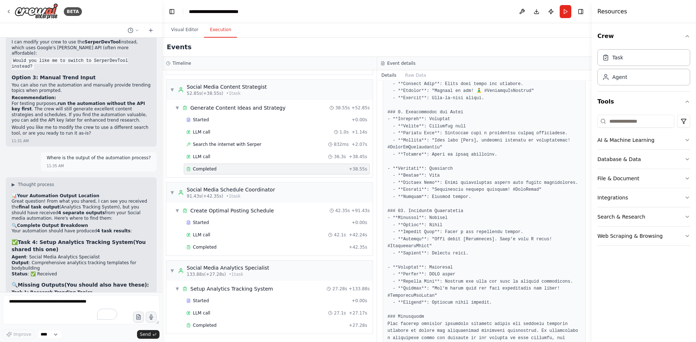
scroll to position [1021, 0]
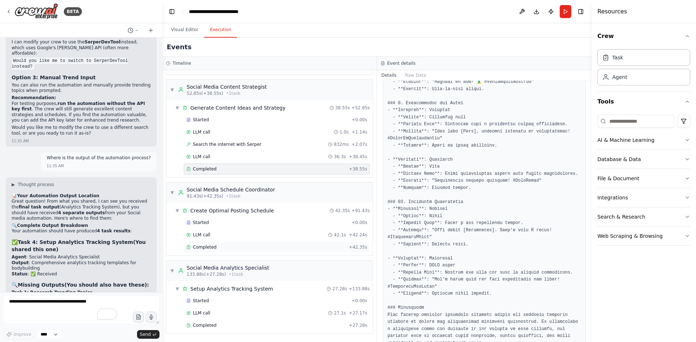
click at [221, 248] on div "Completed" at bounding box center [265, 248] width 159 height 6
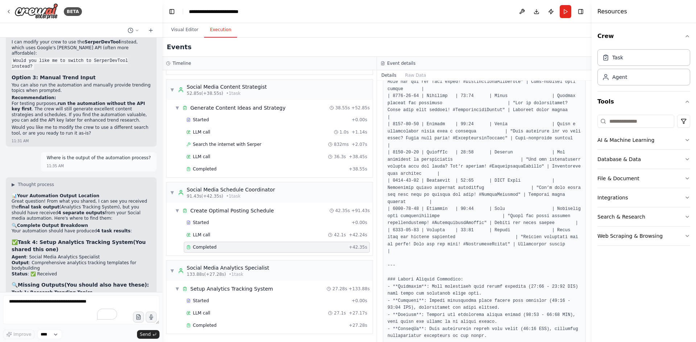
click at [257, 247] on div "Completed" at bounding box center [265, 248] width 159 height 6
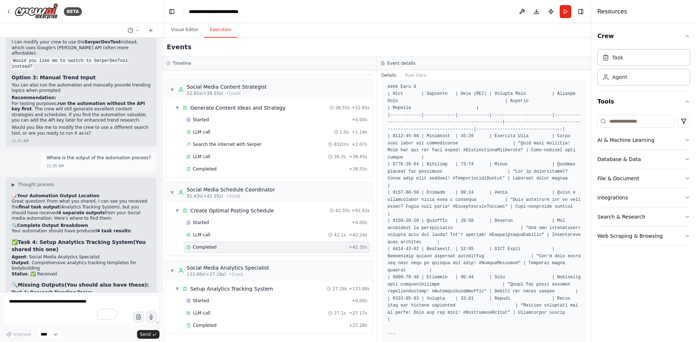
scroll to position [1049, 0]
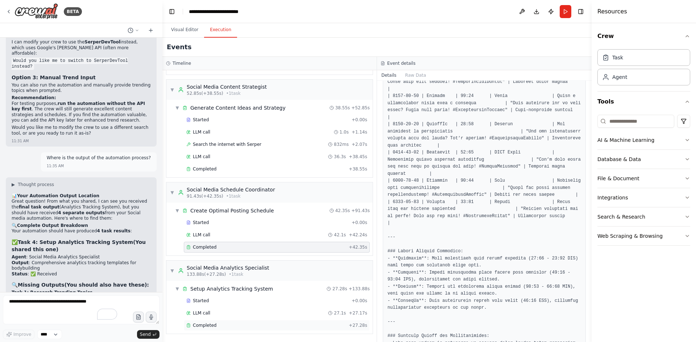
click at [209, 325] on span "Completed" at bounding box center [205, 326] width 24 height 6
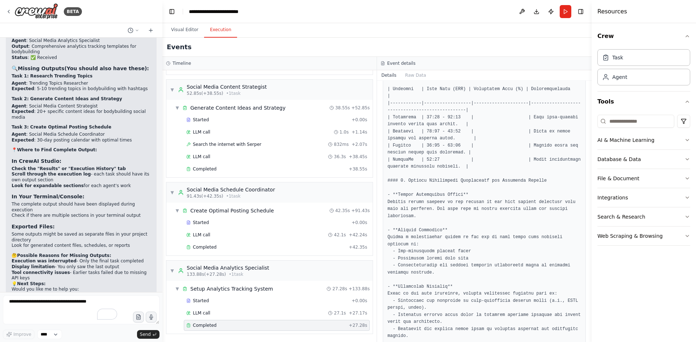
scroll to position [2257, 0]
drag, startPoint x: 52, startPoint y: 223, endPoint x: 107, endPoint y: 226, distance: 54.8
click at [107, 258] on ol "Execution was interrupted - Only the final task completed Display limitation - …" at bounding box center [81, 269] width 139 height 22
click at [100, 299] on li "Check your execution logs to find the missing outputs?" at bounding box center [81, 302] width 139 height 6
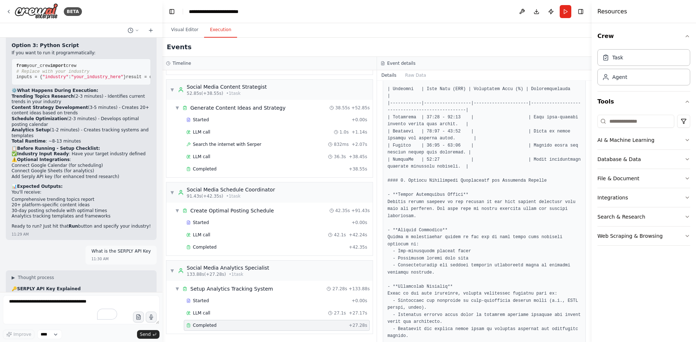
scroll to position [1387, 0]
